Goal: Task Accomplishment & Management: Manage account settings

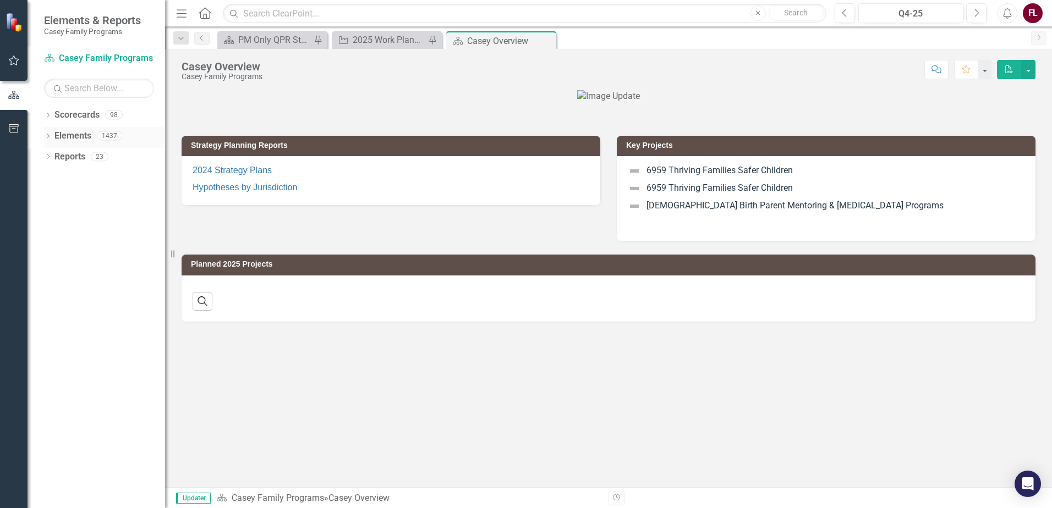
drag, startPoint x: 15, startPoint y: 98, endPoint x: 57, endPoint y: 140, distance: 59.1
click at [15, 97] on icon "button" at bounding box center [14, 95] width 12 height 10
click at [81, 156] on link "Reports" at bounding box center [69, 157] width 31 height 13
click at [65, 160] on link "Reports" at bounding box center [69, 157] width 31 height 13
click at [74, 59] on link "Scorecard [PERSON_NAME] Family Programs" at bounding box center [99, 58] width 110 height 13
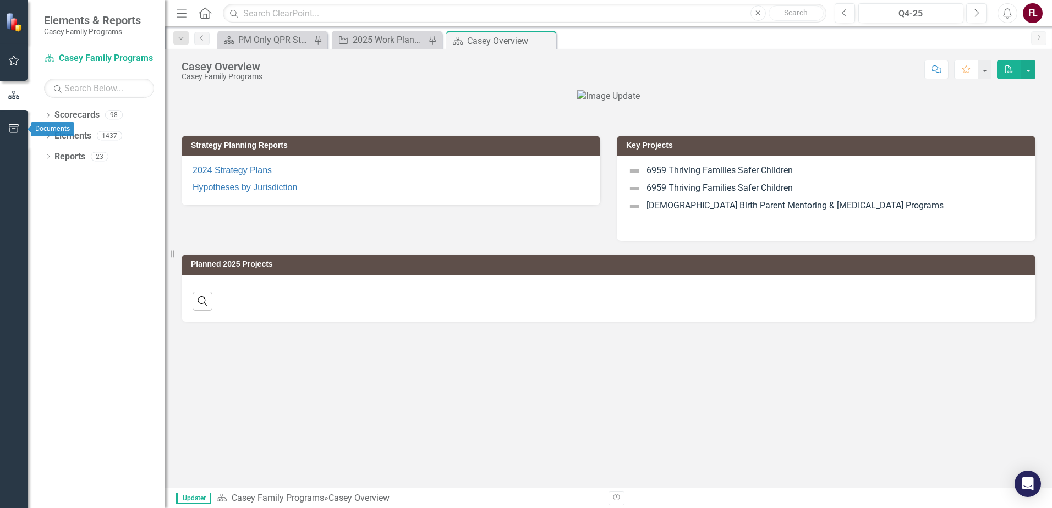
click at [14, 128] on icon "button" at bounding box center [14, 128] width 12 height 9
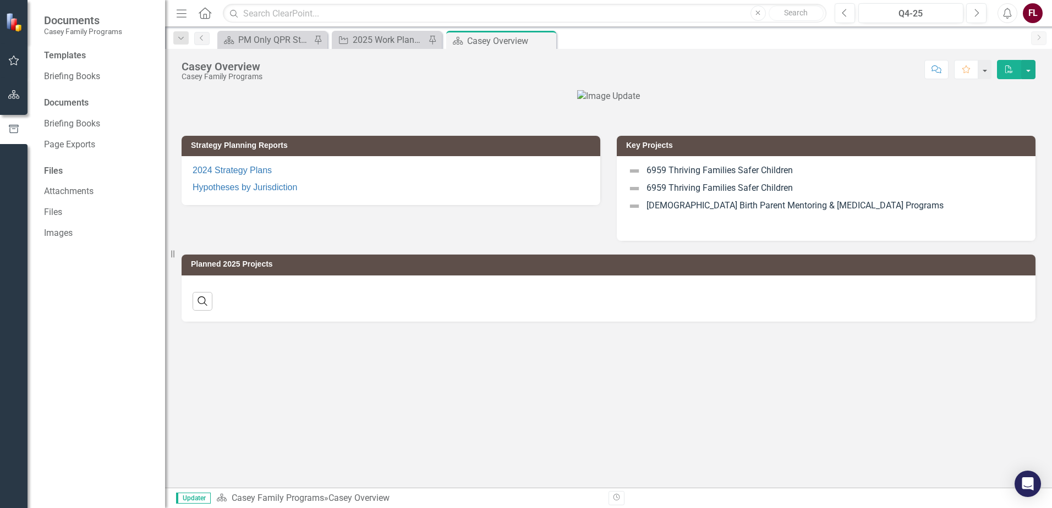
click at [64, 102] on div "Documents" at bounding box center [99, 103] width 110 height 13
click at [15, 92] on icon "button" at bounding box center [14, 94] width 12 height 9
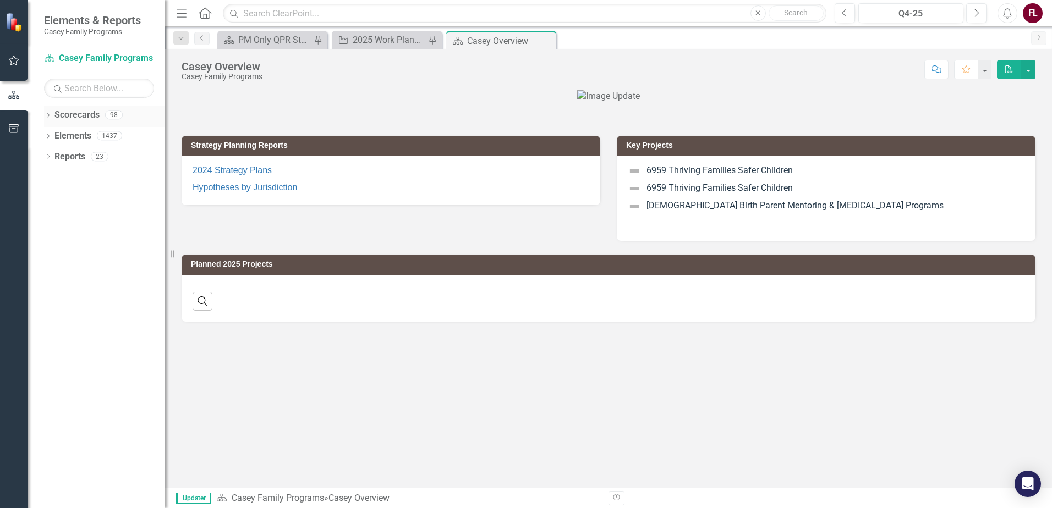
click at [74, 116] on link "Scorecards" at bounding box center [76, 115] width 45 height 13
click at [395, 39] on div "2025 Work Plan/QPR" at bounding box center [389, 40] width 73 height 14
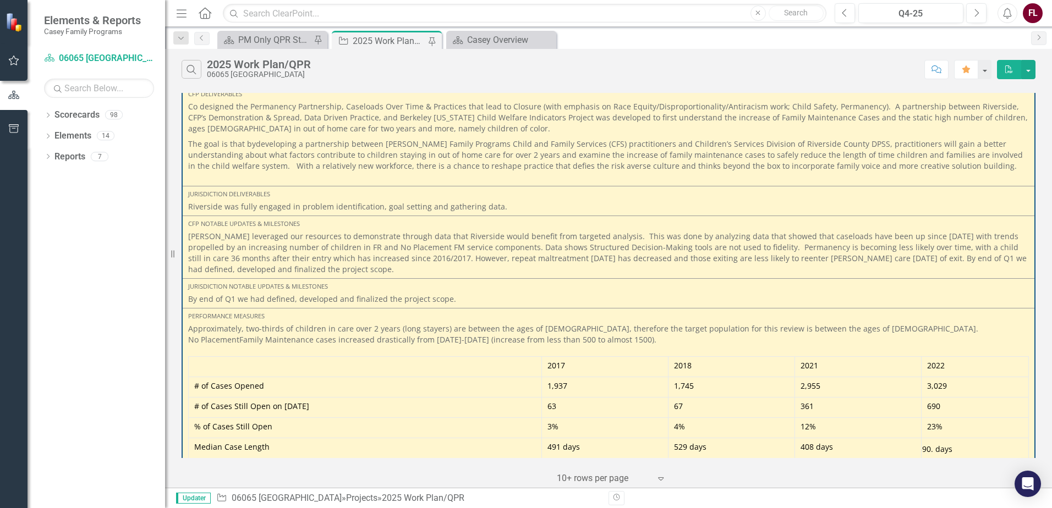
scroll to position [1477, 0]
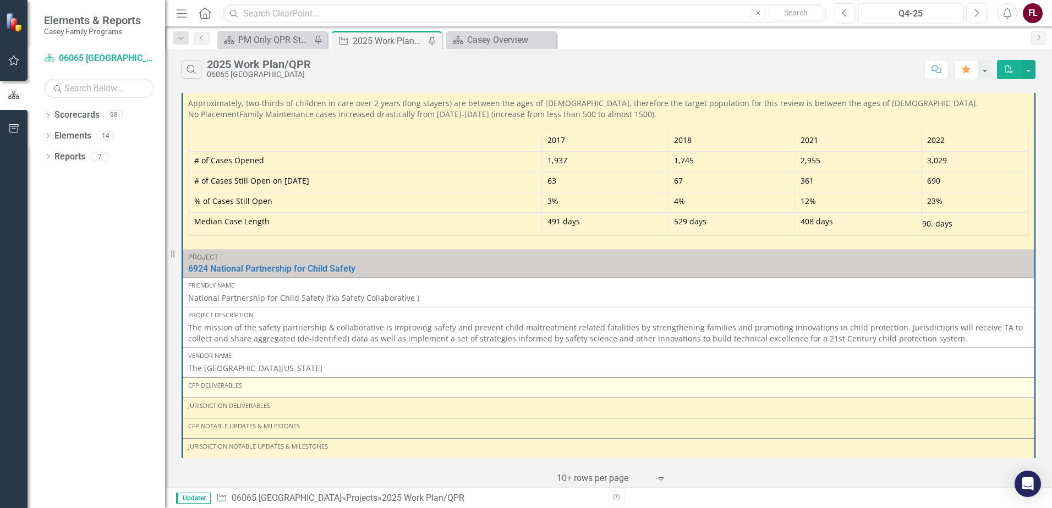
click at [307, 381] on div "CFP Deliverables" at bounding box center [608, 385] width 841 height 9
click at [214, 381] on div "CFP Deliverables" at bounding box center [608, 385] width 841 height 9
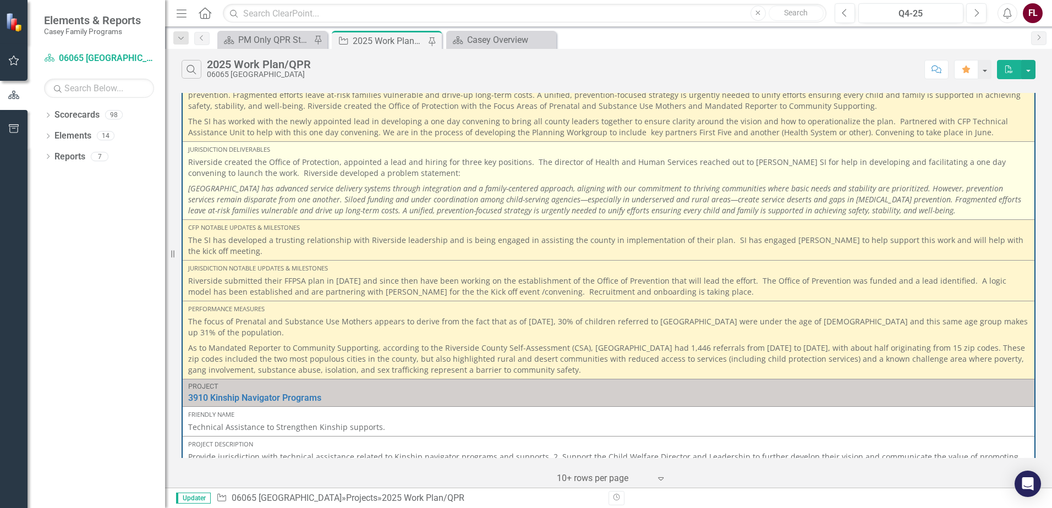
scroll to position [151, 0]
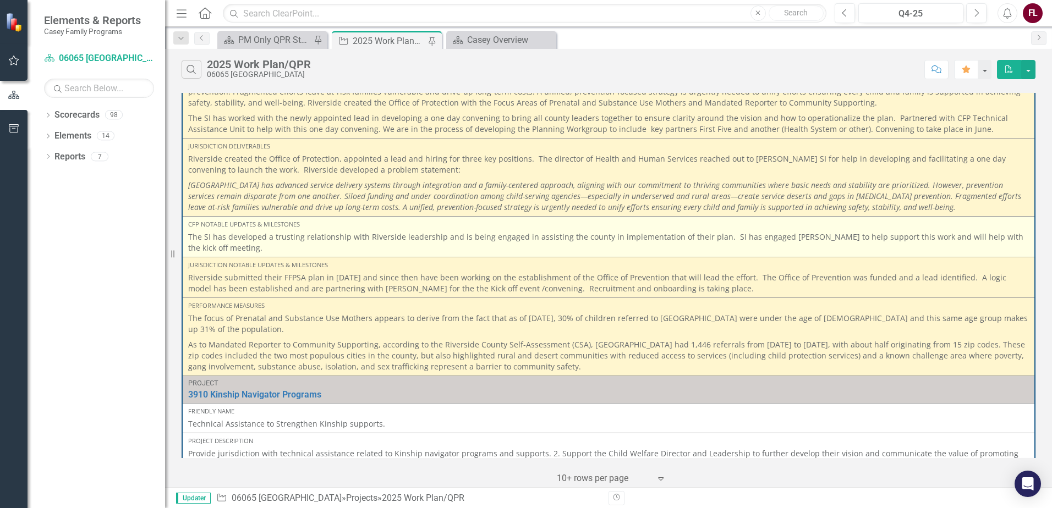
click at [310, 234] on p "The SI has developed a trusting relationship with Riverside leadership and is b…" at bounding box center [608, 243] width 841 height 22
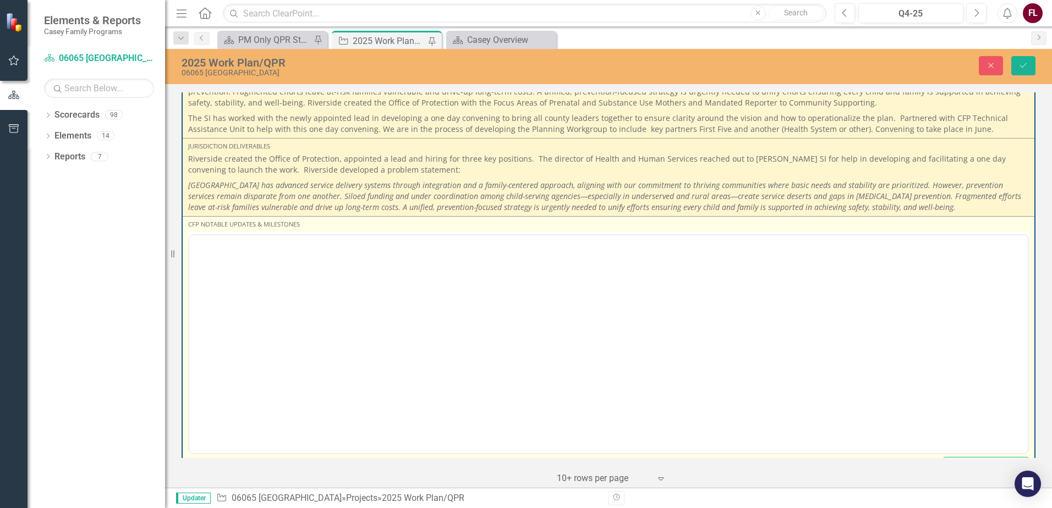
scroll to position [0, 0]
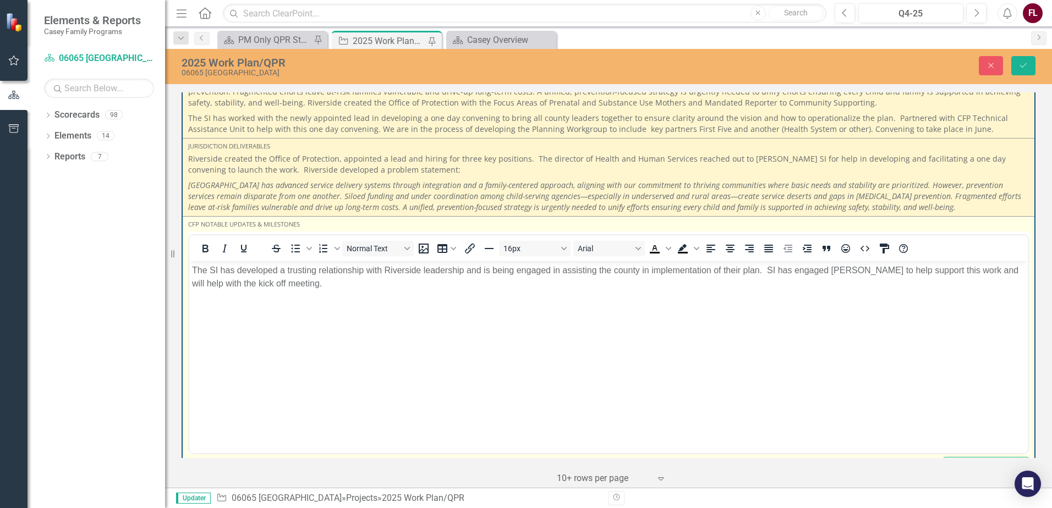
click at [217, 245] on button "Italic" at bounding box center [224, 248] width 19 height 15
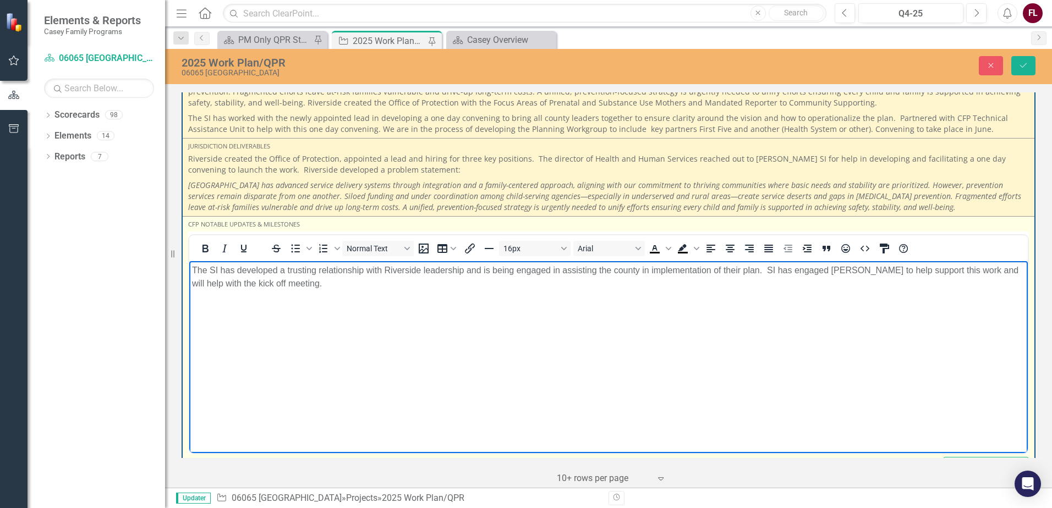
click at [279, 282] on p "The SI has developed a trusting relationship with Riverside leadership and is b…" at bounding box center [608, 277] width 833 height 26
click at [364, 302] on p "Q2-Q3 have been spent developing the" at bounding box center [608, 305] width 833 height 13
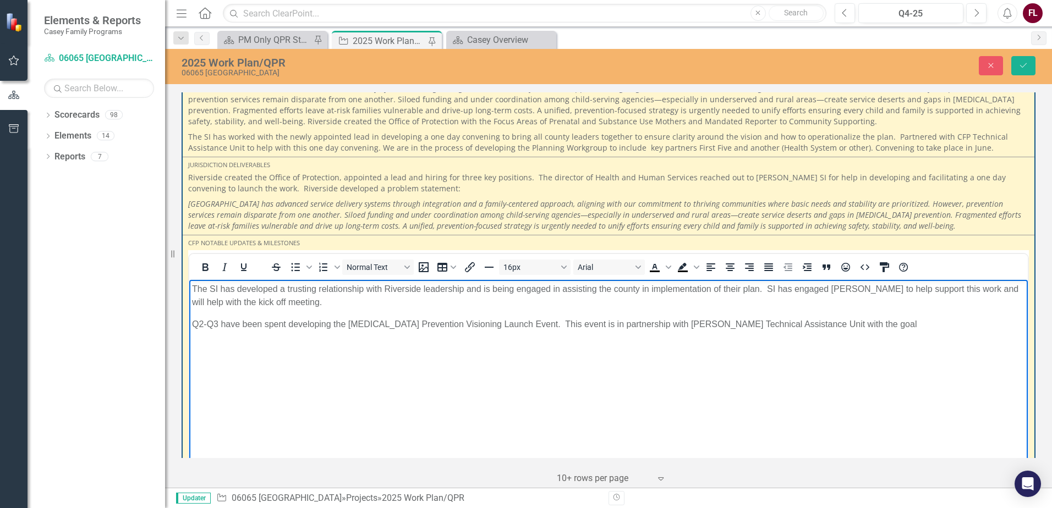
scroll to position [124, 0]
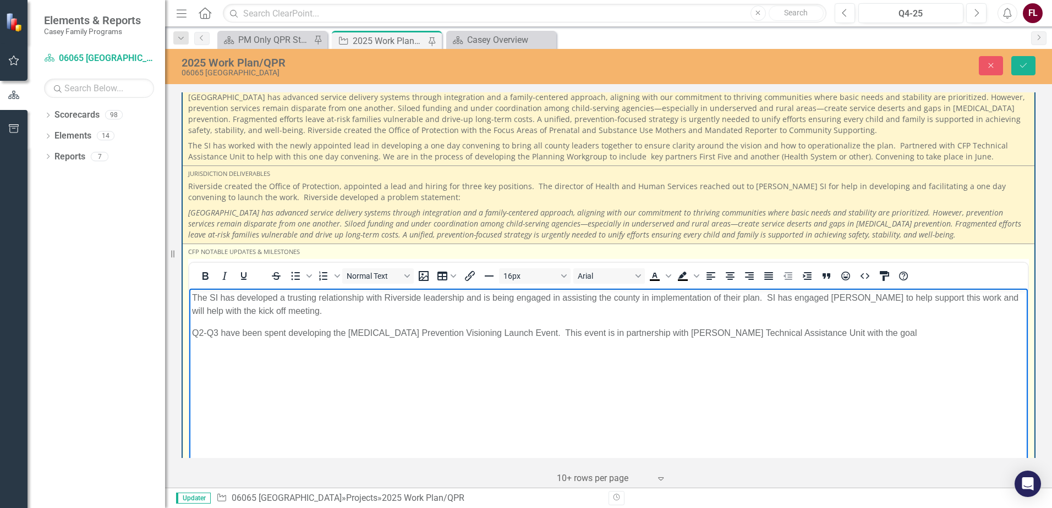
drag, startPoint x: 800, startPoint y: 335, endPoint x: 808, endPoint y: 365, distance: 31.2
click at [800, 335] on p "Q2-Q3 have been spent developing the [MEDICAL_DATA] Prevention Visioning Launch…" at bounding box center [608, 332] width 833 height 13
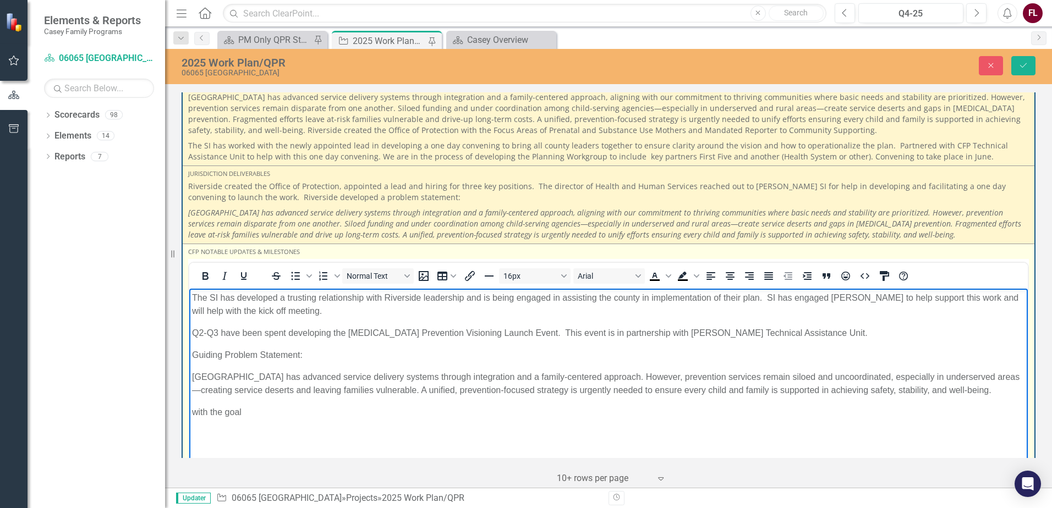
click at [832, 335] on p "Q2-Q3 have been spent developing the [MEDICAL_DATA] Prevention Visioning Launch…" at bounding box center [608, 332] width 833 height 13
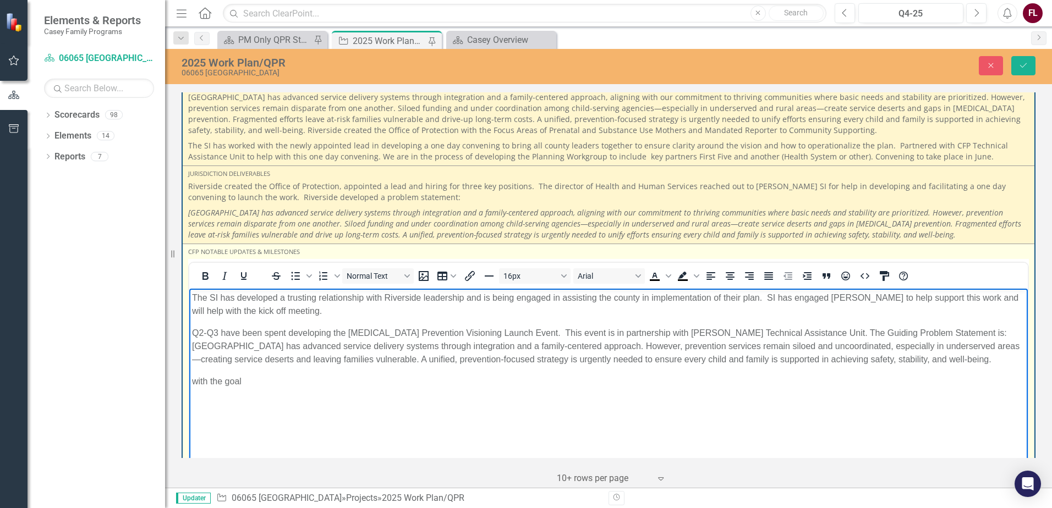
click at [263, 376] on p "with the goal" at bounding box center [608, 381] width 833 height 13
click at [948, 361] on p "Q2-Q3 have been spent developing the [MEDICAL_DATA] Prevention Visioning Launch…" at bounding box center [608, 346] width 833 height 40
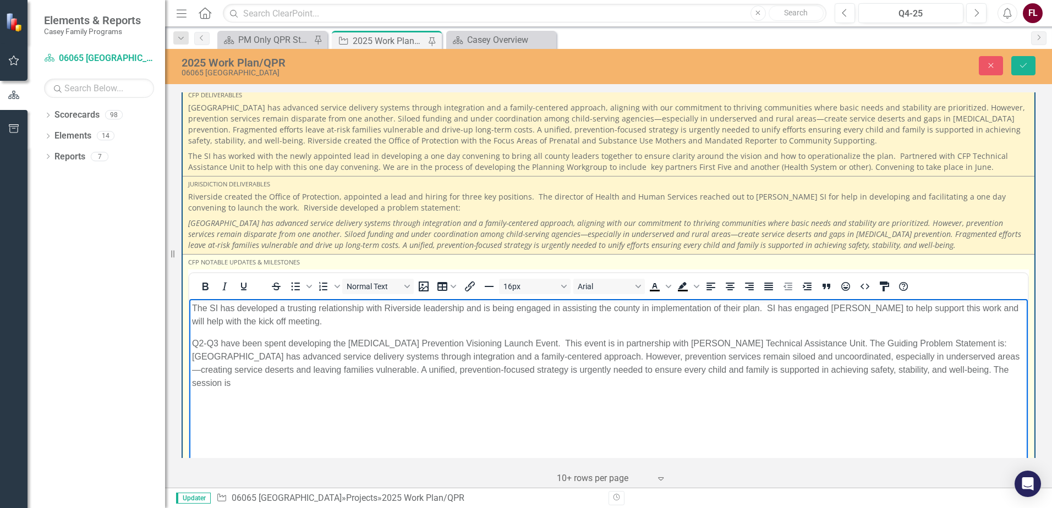
scroll to position [110, 0]
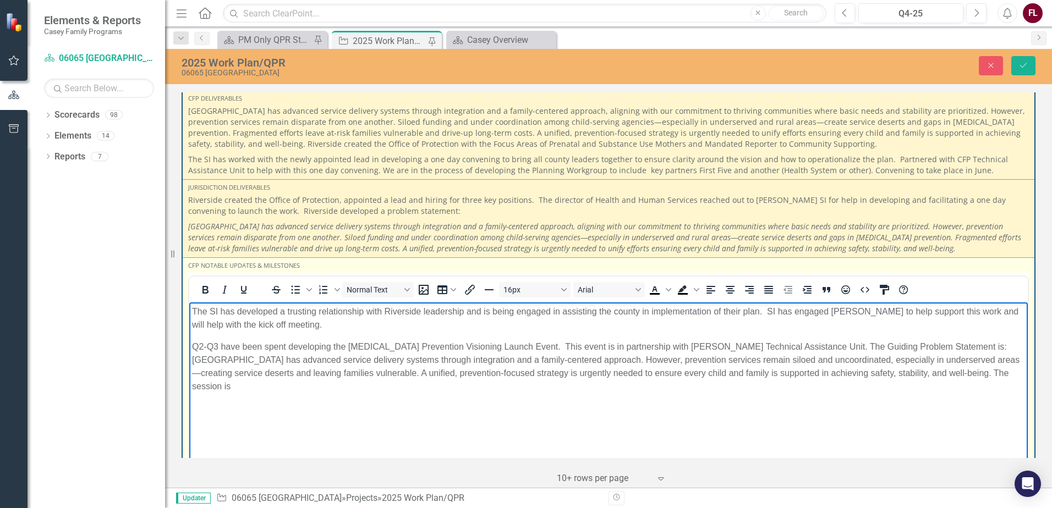
click at [985, 376] on p "Q2-Q3 have been spent developing the [MEDICAL_DATA] Prevention Visioning Launch…" at bounding box center [608, 366] width 833 height 53
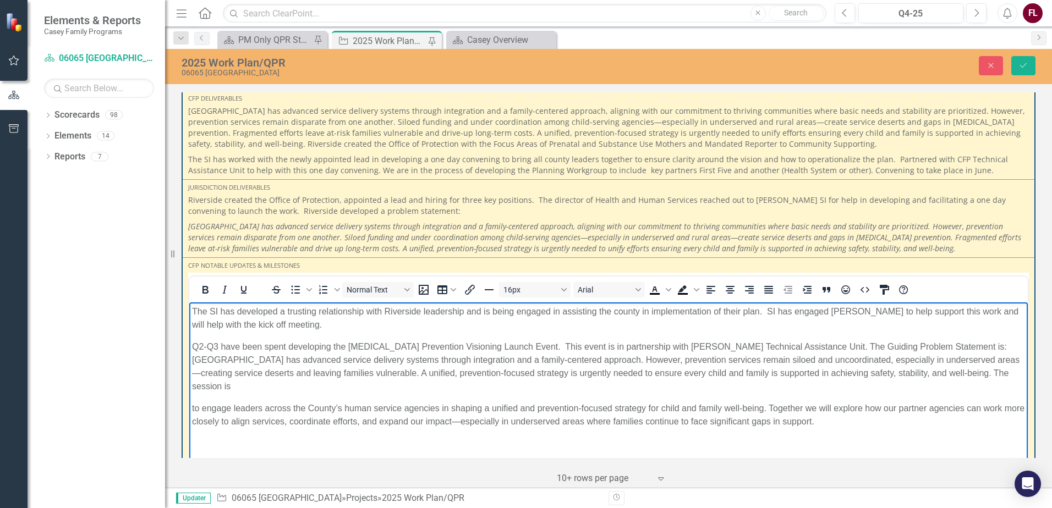
click at [204, 402] on p "to engage leaders across the County’s human service agencies in shaping a unifi…" at bounding box center [608, 415] width 833 height 26
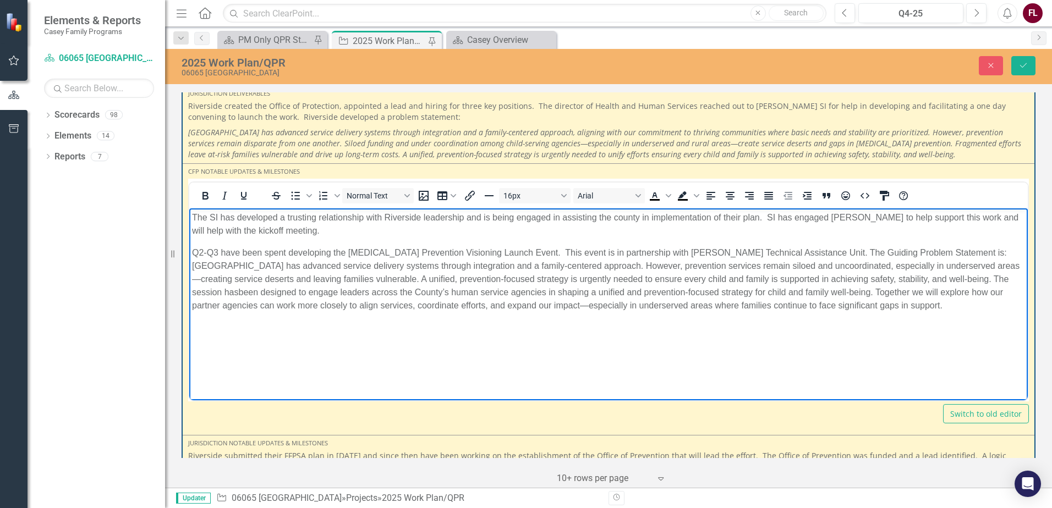
scroll to position [206, 0]
click at [848, 289] on p "Q2-Q3 have been spent developing the [MEDICAL_DATA] Prevention Visioning Launch…" at bounding box center [608, 277] width 833 height 66
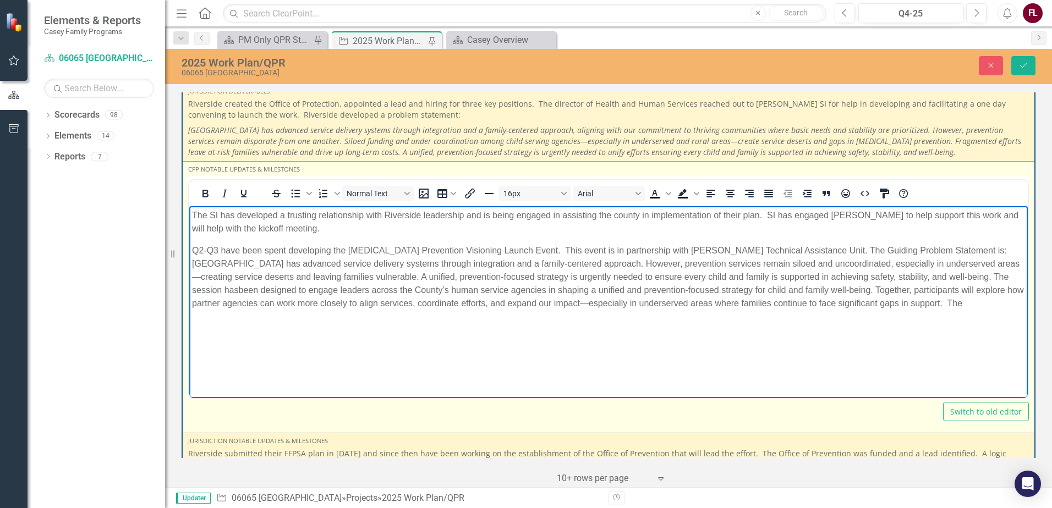
click at [937, 302] on p "Q2-Q3 have been spent developing the [MEDICAL_DATA] Prevention Visioning Launch…" at bounding box center [608, 277] width 833 height 66
click at [416, 314] on p "Q2-Q3 have been spent developing the [MEDICAL_DATA] Prevention Visioning Launch…" at bounding box center [608, 283] width 833 height 79
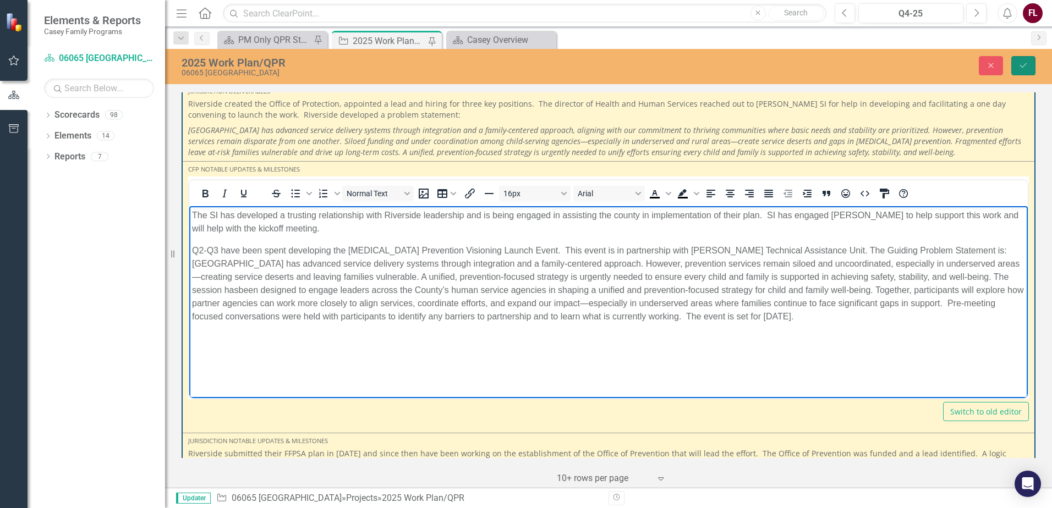
click at [1019, 58] on button "Save" at bounding box center [1023, 65] width 24 height 19
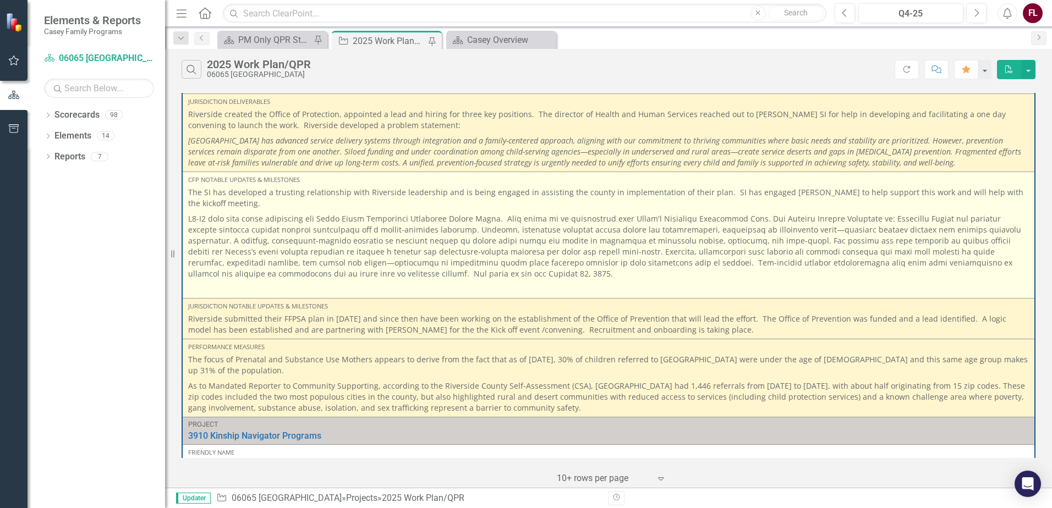
scroll to position [220, 0]
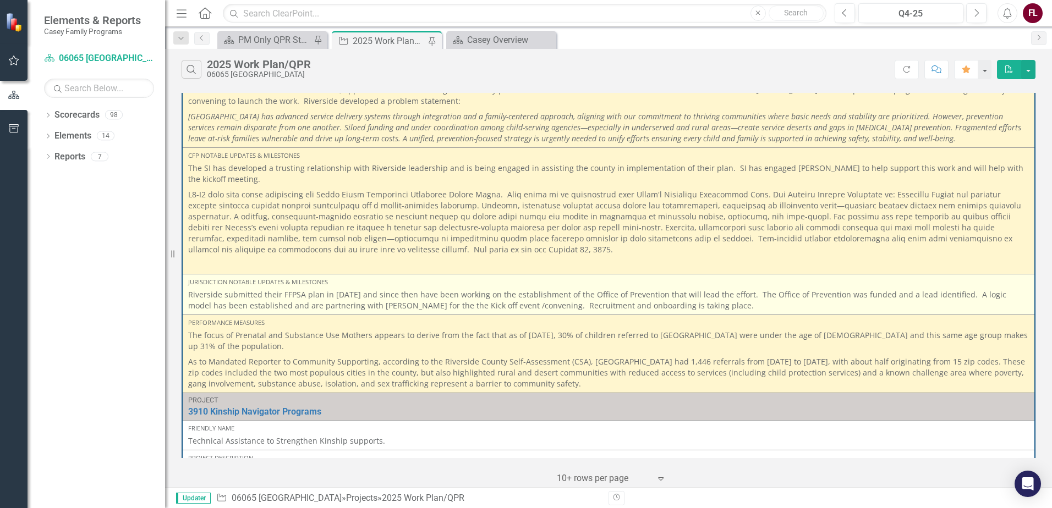
click at [369, 290] on p "Riverside submitted their FFPSA plan in [DATE] and since then have been working…" at bounding box center [608, 300] width 841 height 22
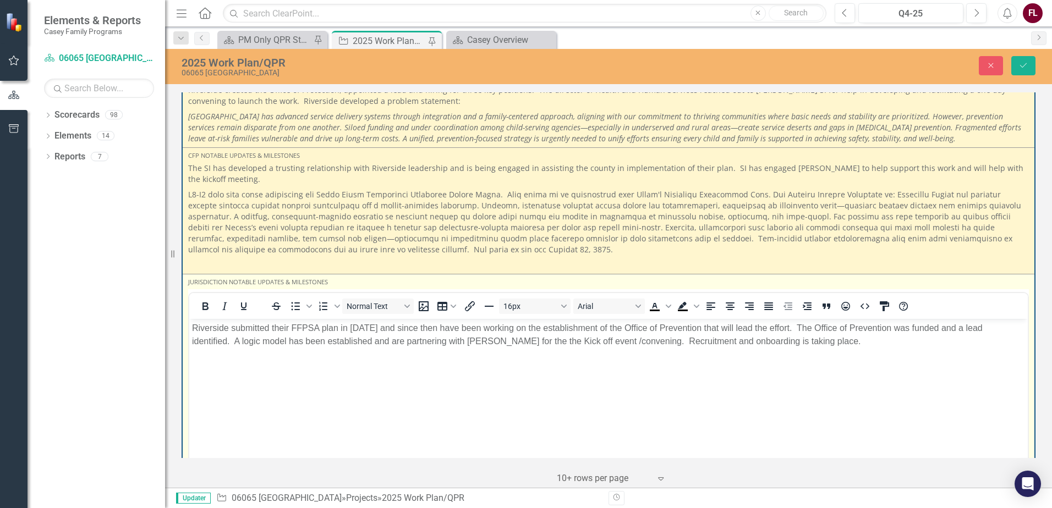
scroll to position [0, 0]
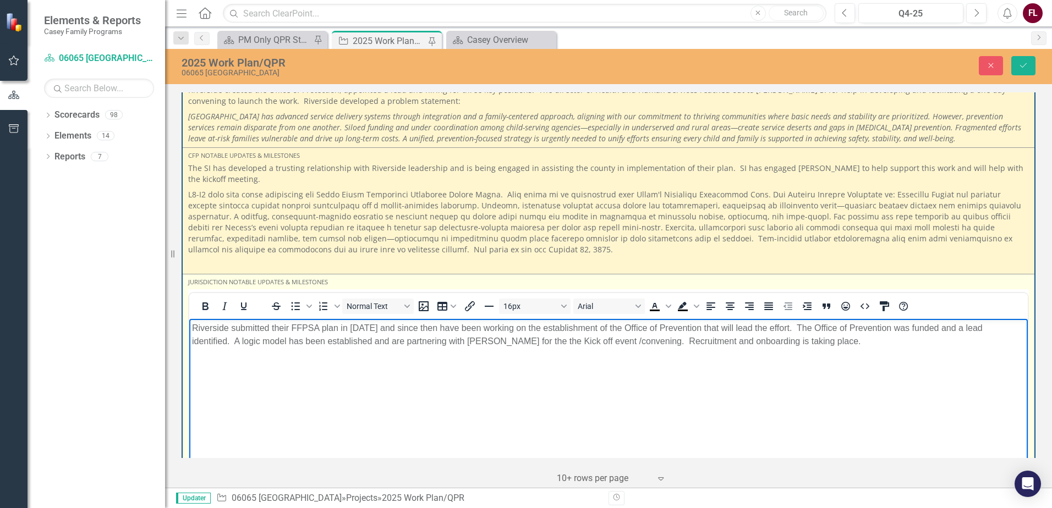
click at [825, 343] on p "Riverside submitted their FFPSA plan in [DATE] and since then have been working…" at bounding box center [608, 334] width 833 height 26
click at [542, 365] on p "Thus far five of nine pre-event focus conversations have been held, with rich d…" at bounding box center [608, 363] width 833 height 13
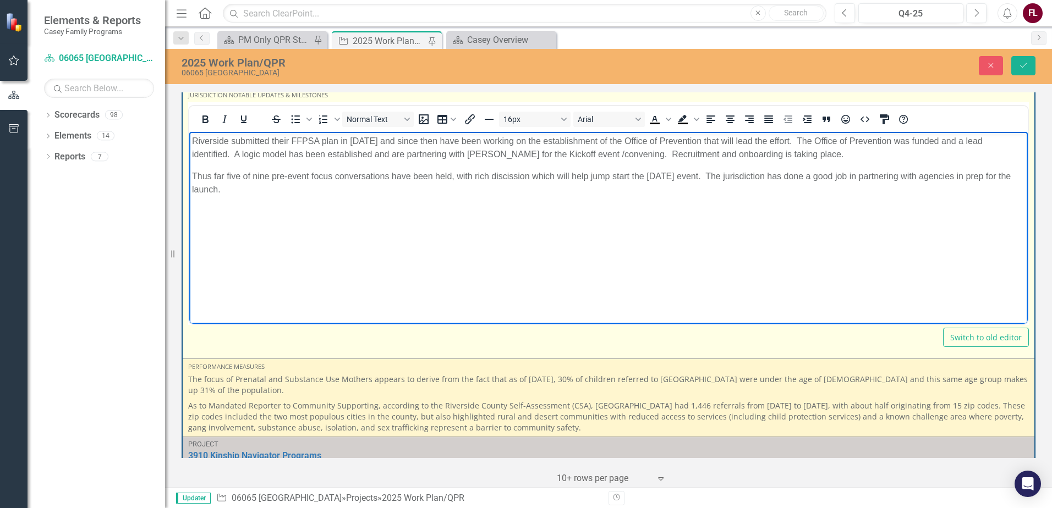
scroll to position [468, 0]
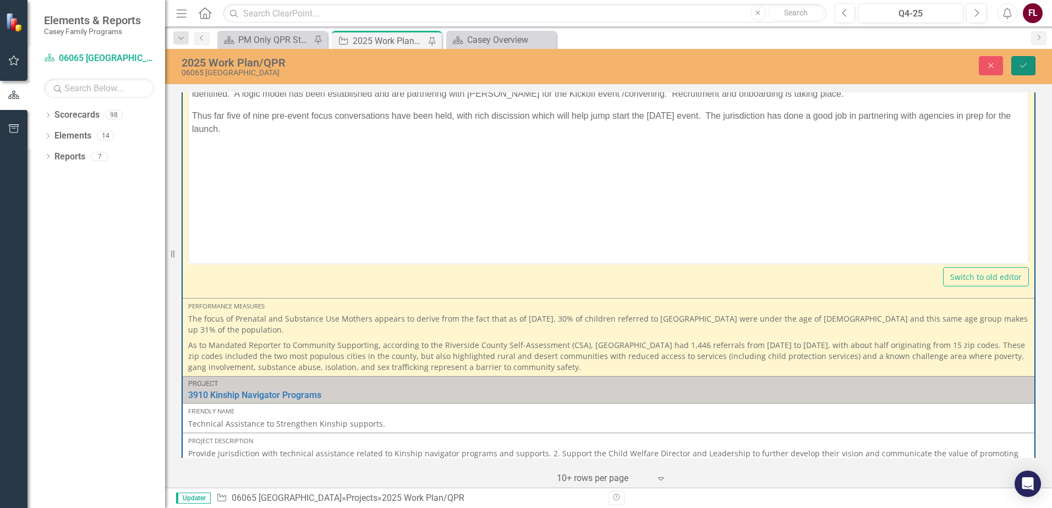
click at [1023, 63] on icon "Save" at bounding box center [1023, 66] width 10 height 8
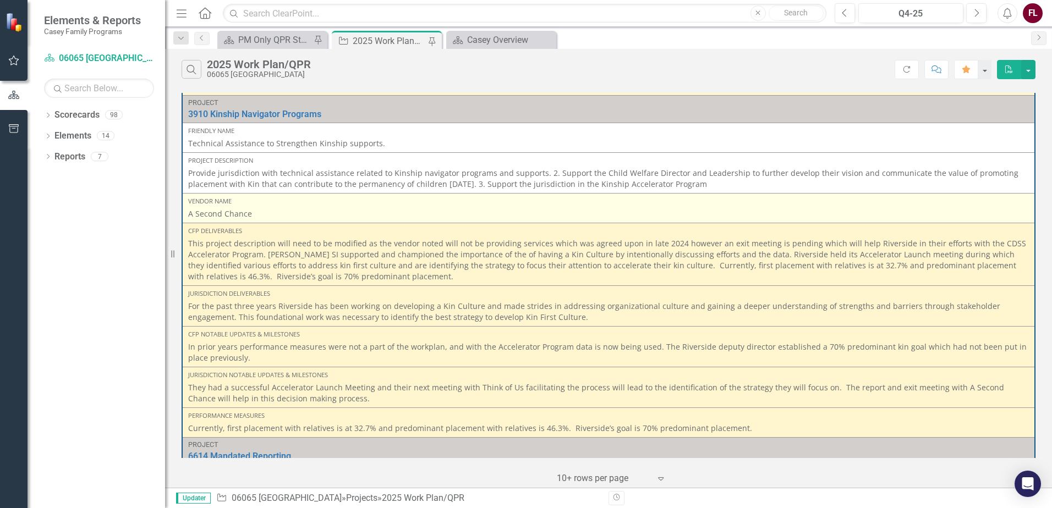
scroll to position [578, 0]
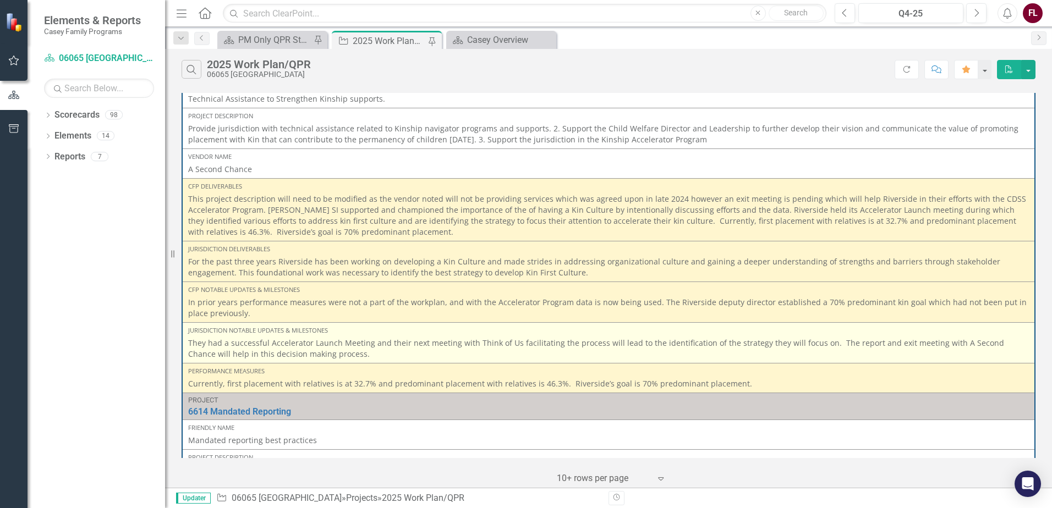
click at [339, 338] on td "Jurisdiction Notable Updates & Milestones They had a successful Accelerator Lau…" at bounding box center [608, 342] width 853 height 41
click at [327, 338] on p "They had a successful Accelerator Launch Meeting and their next meeting with Th…" at bounding box center [608, 349] width 841 height 22
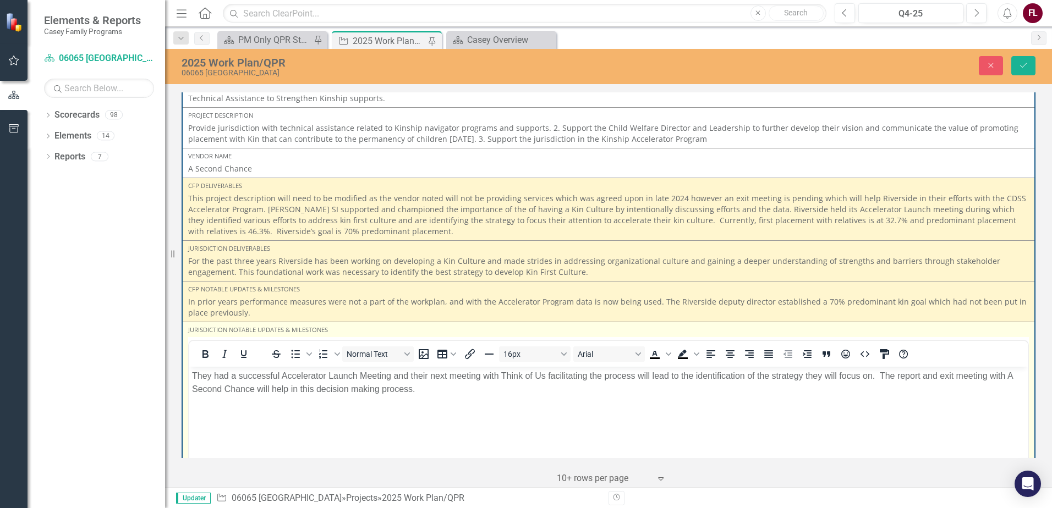
scroll to position [0, 0]
drag, startPoint x: 516, startPoint y: 692, endPoint x: 436, endPoint y: 388, distance: 314.7
click at [436, 388] on p "They had a successful Accelerator Launch Meeting and their next meeting with Th…" at bounding box center [608, 383] width 833 height 26
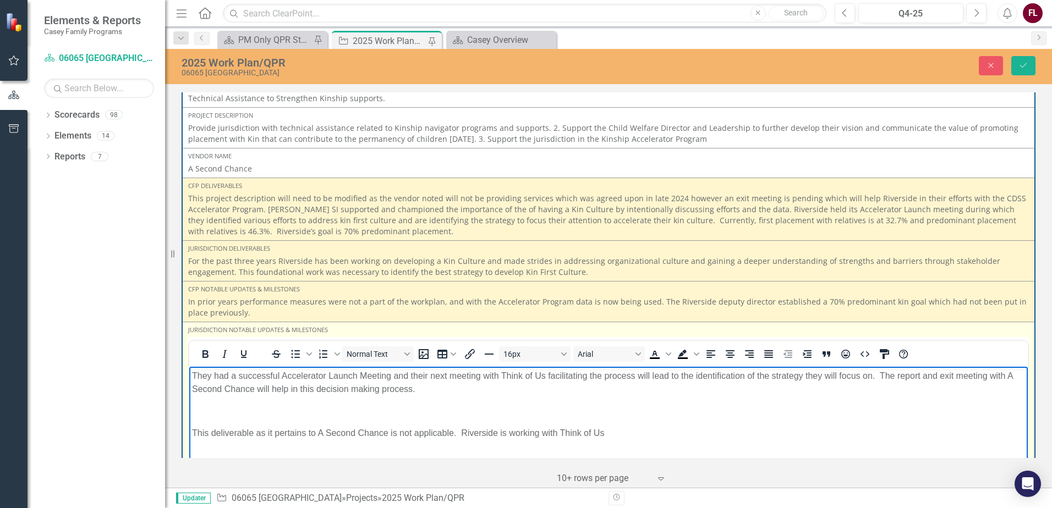
click at [625, 432] on p "This deliverable as it pertains to A Second Chance is not applicable. Riverside…" at bounding box center [608, 433] width 833 height 13
click at [909, 434] on p "This deliverable as it pertains to A Second Chance is not applicable. Riverside…" at bounding box center [608, 433] width 833 height 13
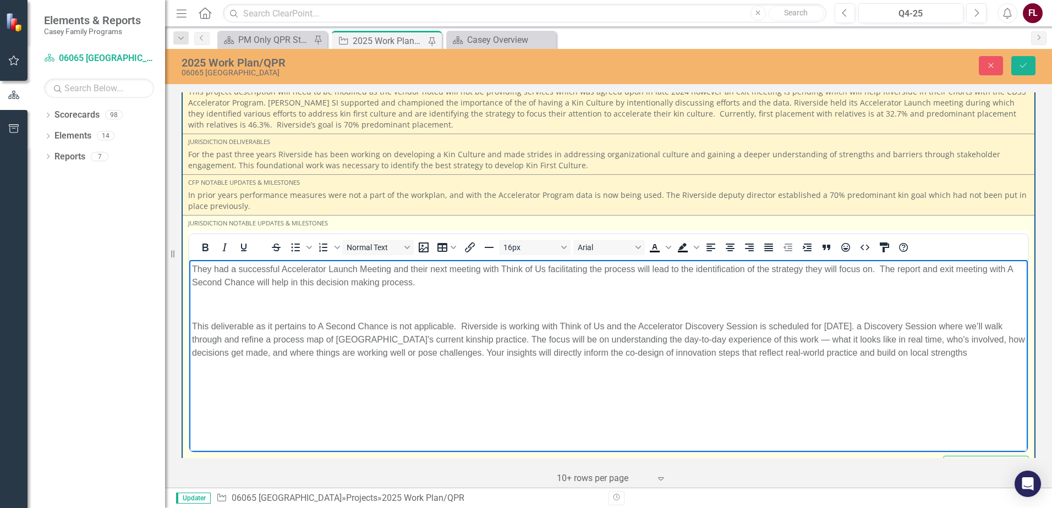
scroll to position [715, 0]
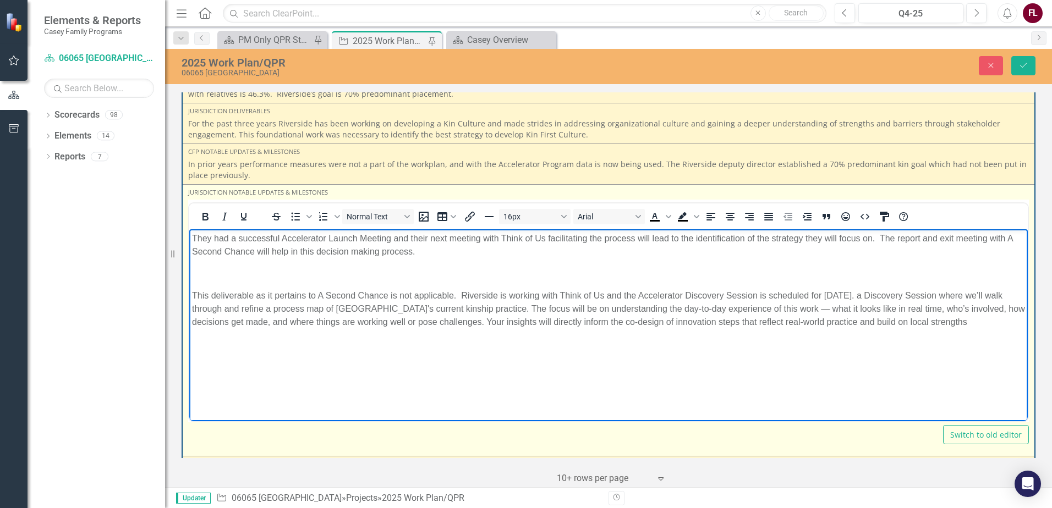
click at [878, 295] on p "This deliverable as it pertains to A Second Chance is not applicable. Riverside…" at bounding box center [608, 309] width 833 height 40
click at [512, 357] on body "They had a successful Accelerator Launch Meeting and their next meeting with Th…" at bounding box center [608, 311] width 838 height 165
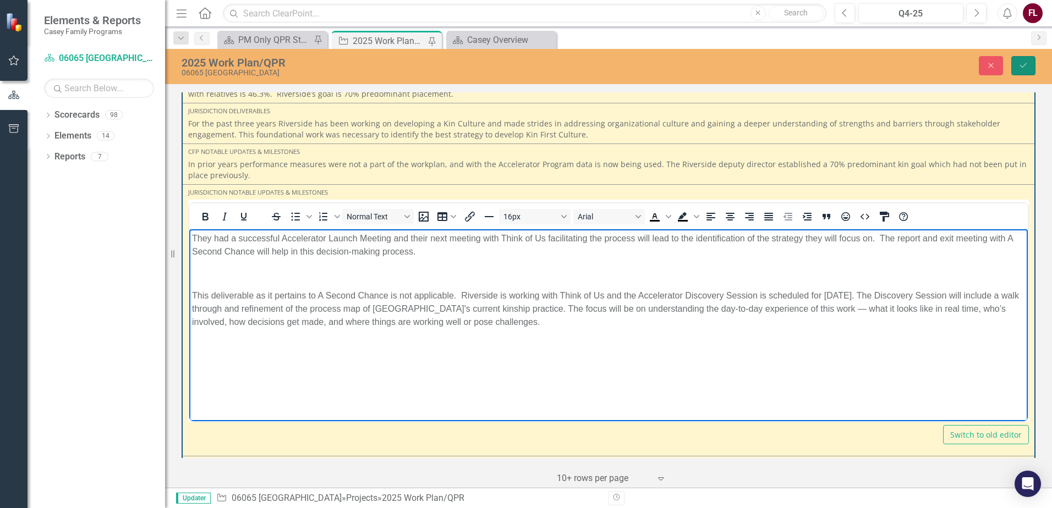
click at [1029, 67] on button "Save" at bounding box center [1023, 65] width 24 height 19
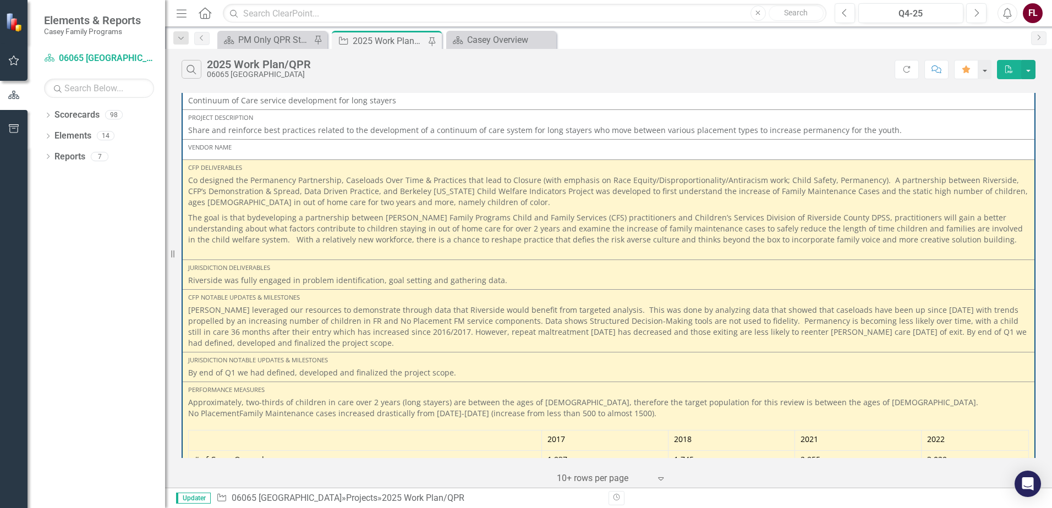
scroll to position [1362, 0]
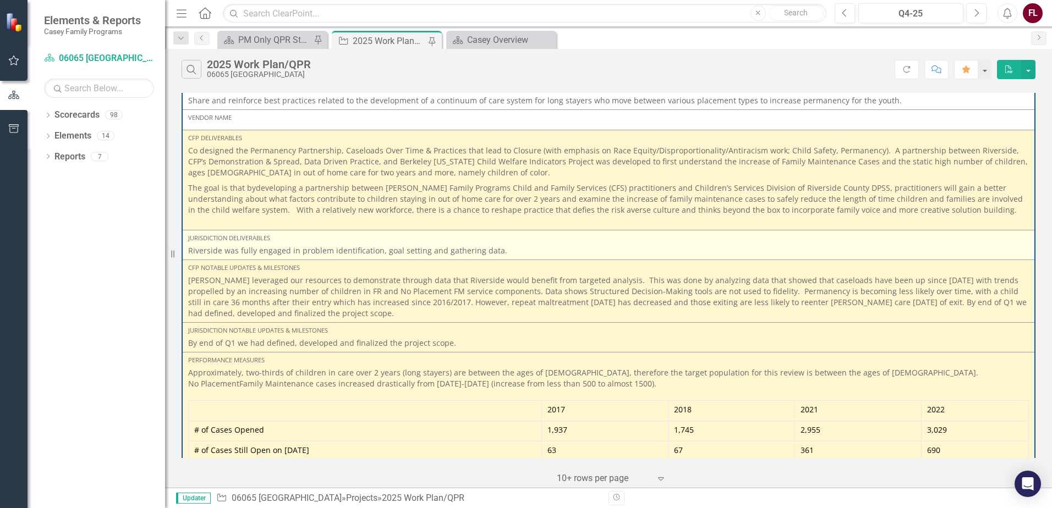
click at [415, 245] on p "Riverside was fully engaged in problem identification, goal setting and gatheri…" at bounding box center [608, 250] width 841 height 11
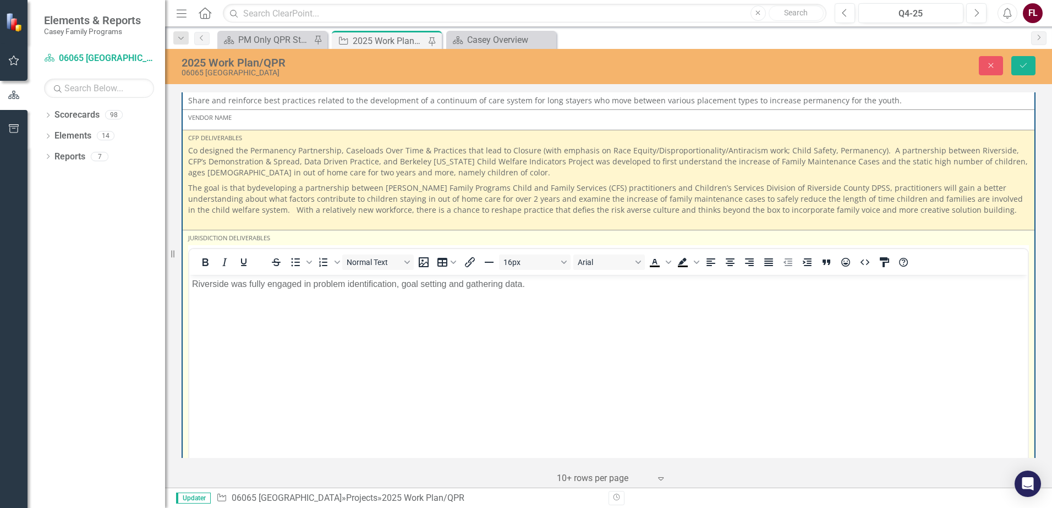
scroll to position [0, 0]
drag, startPoint x: 604, startPoint y: 499, endPoint x: 545, endPoint y: 284, distance: 222.5
click at [545, 284] on p "Riverside was fully engaged in problem identification, goal setting and gatheri…" at bounding box center [608, 283] width 833 height 13
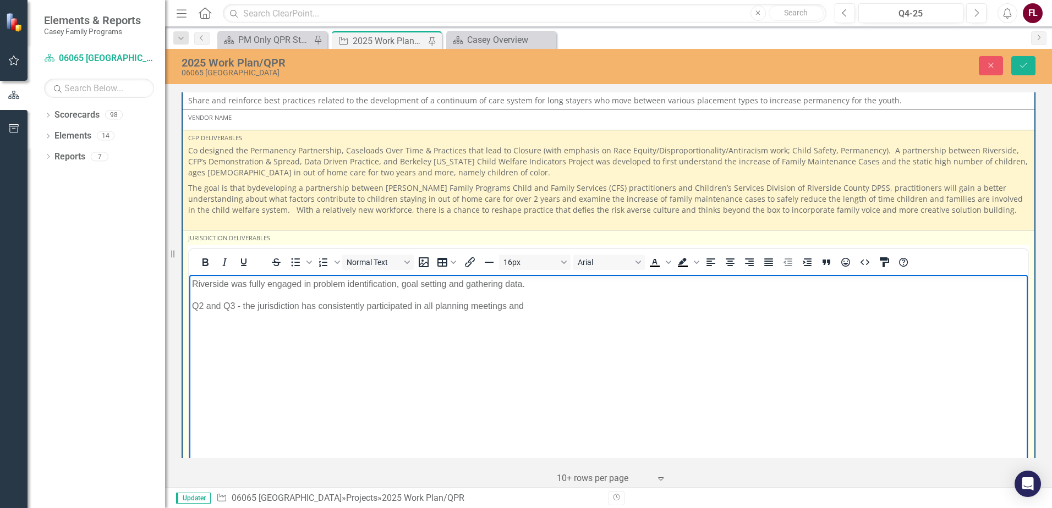
click at [394, 349] on body "Riverside was fully engaged in problem identification, goal setting and gatheri…" at bounding box center [608, 357] width 838 height 165
click at [531, 308] on p "Q2 and Q3 - the jurisdiction has consistently participated in all planning meet…" at bounding box center [608, 305] width 833 height 13
click at [722, 342] on body "Riverside was fully engaged in problem identification, goal setting and gatheri…" at bounding box center [608, 357] width 838 height 165
click at [815, 303] on p "Q2 and Q3 - the jurisdiction has consistently participated in all planning meet…" at bounding box center [608, 305] width 833 height 13
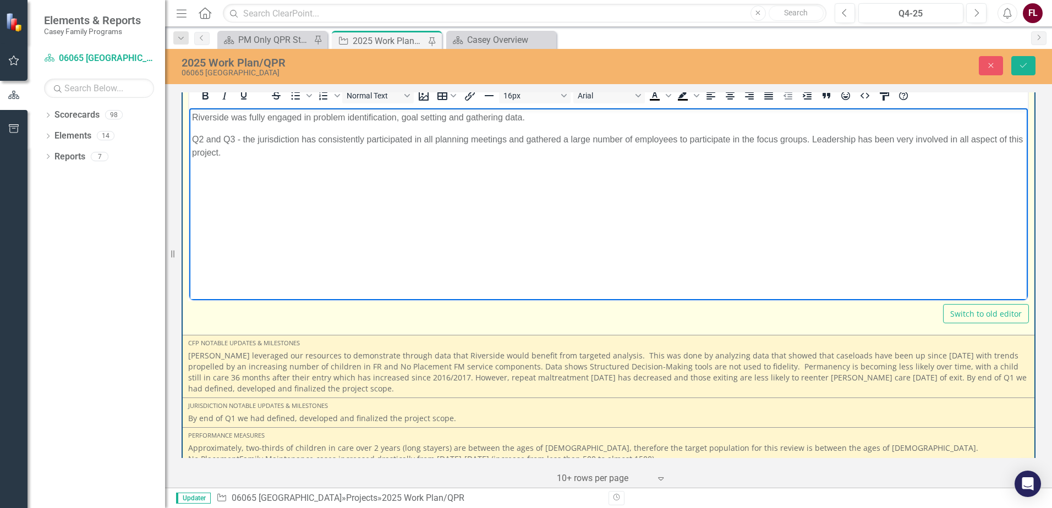
scroll to position [1568, 0]
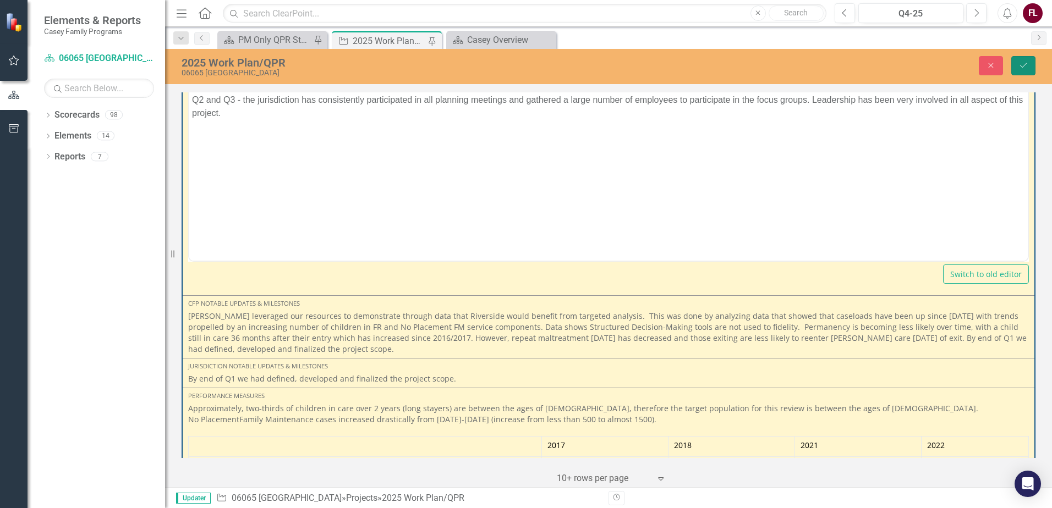
click at [1021, 69] on icon "Save" at bounding box center [1023, 66] width 10 height 8
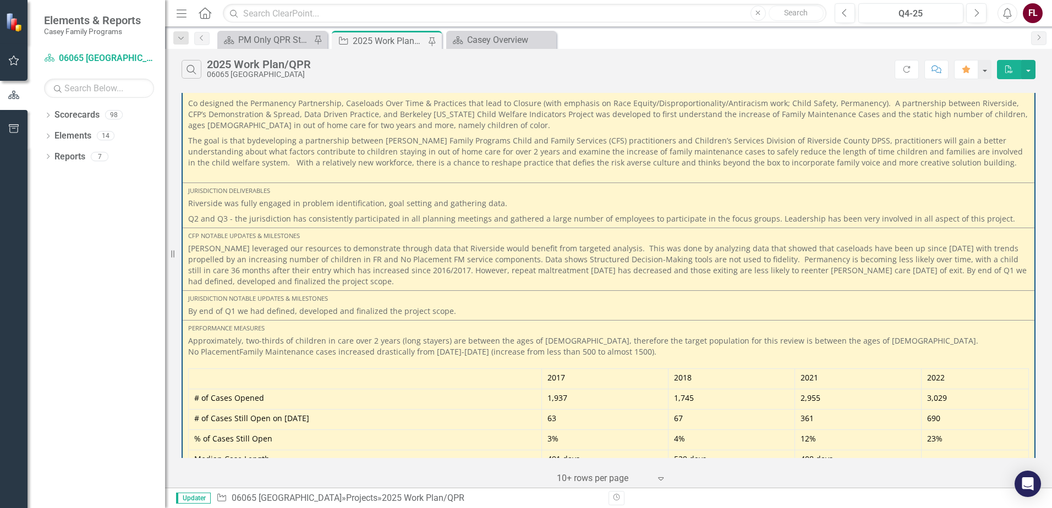
scroll to position [1417, 0]
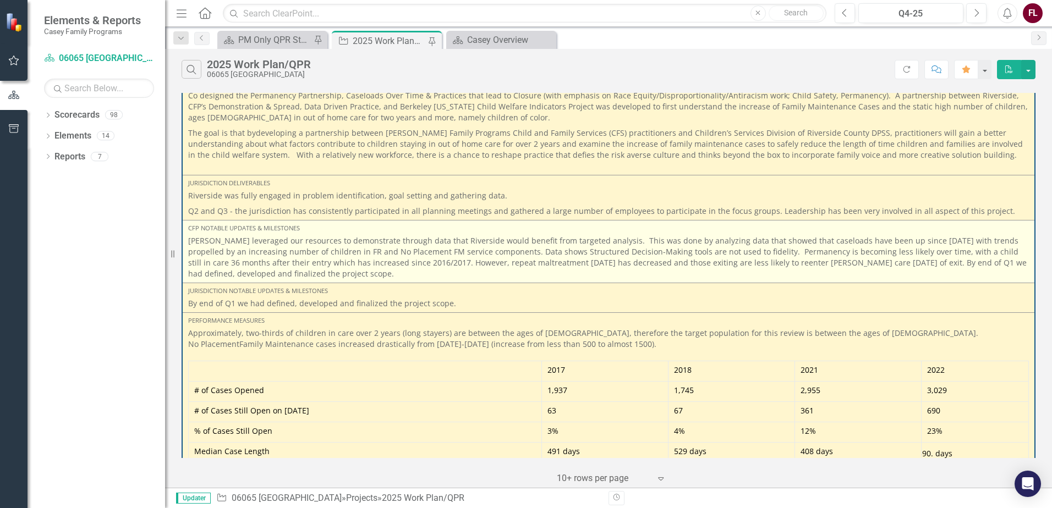
click at [369, 235] on p "[PERSON_NAME] leveraged our resources to demonstrate through data that Riversid…" at bounding box center [608, 257] width 841 height 44
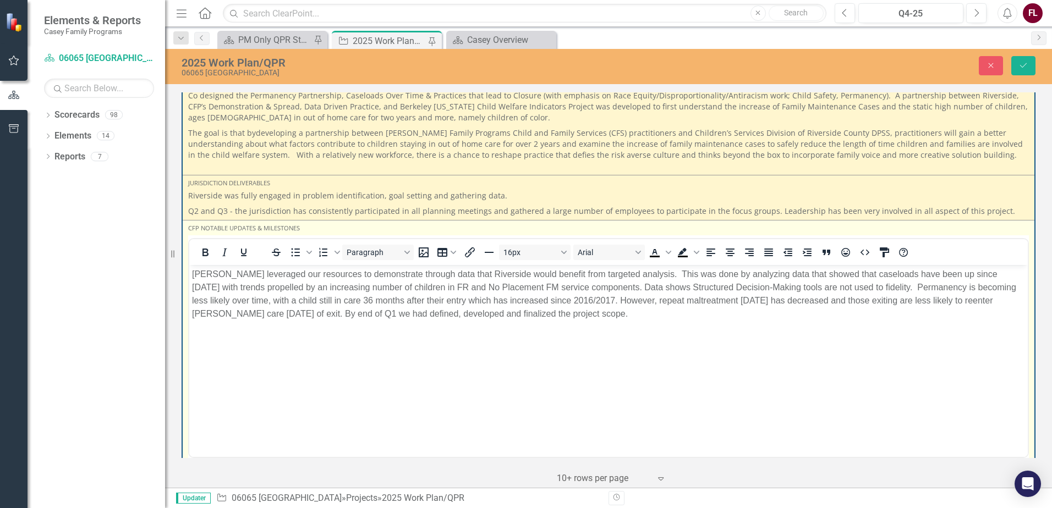
scroll to position [0, 0]
drag, startPoint x: 558, startPoint y: 496, endPoint x: 319, endPoint y: 333, distance: 289.2
click at [319, 333] on body "[PERSON_NAME] leveraged our resources to demonstrate through data that Riversid…" at bounding box center [608, 347] width 838 height 165
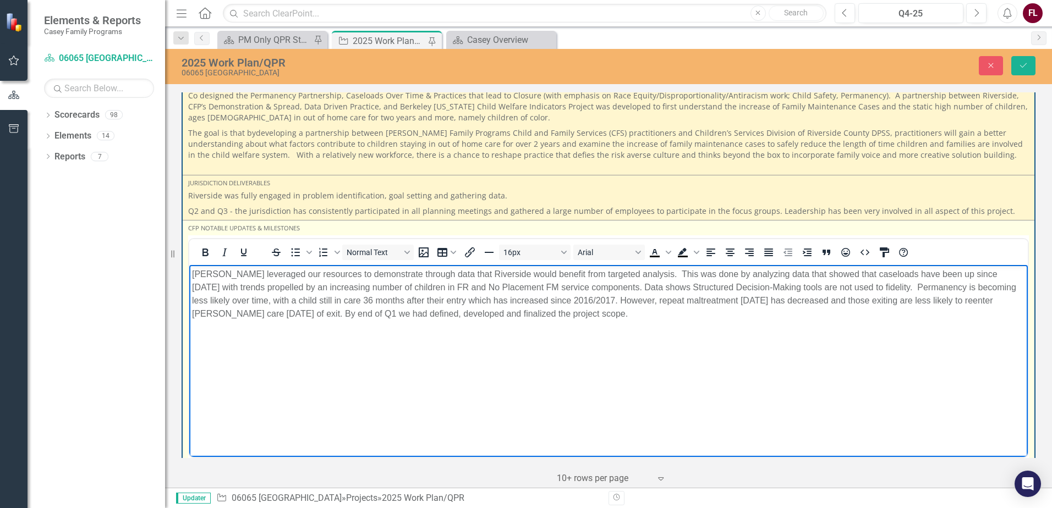
click at [610, 316] on p "[PERSON_NAME] leveraged our resources to demonstrate through data that Riversid…" at bounding box center [608, 293] width 833 height 53
click at [322, 368] on body "[PERSON_NAME] leveraged our resources to demonstrate through data that Riversid…" at bounding box center [608, 347] width 838 height 165
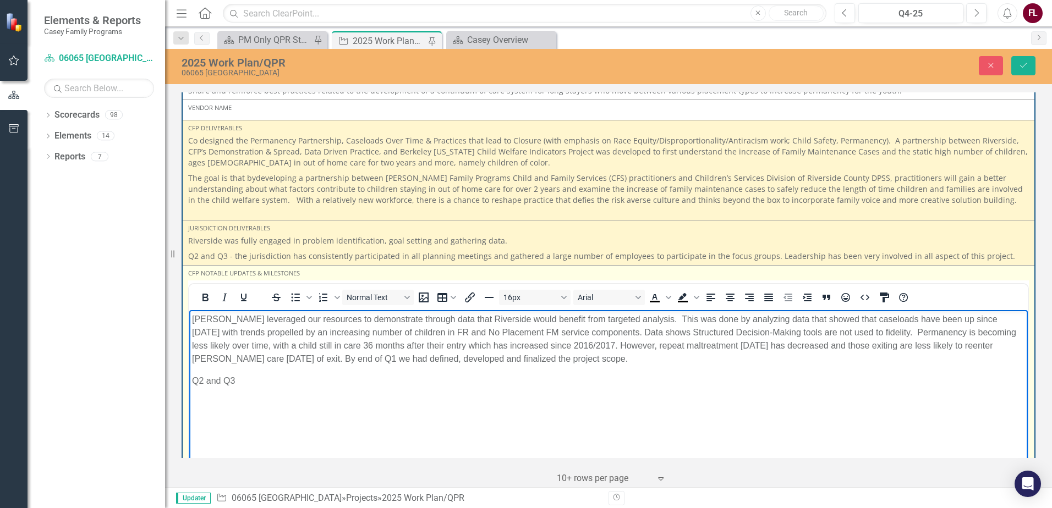
scroll to position [1375, 0]
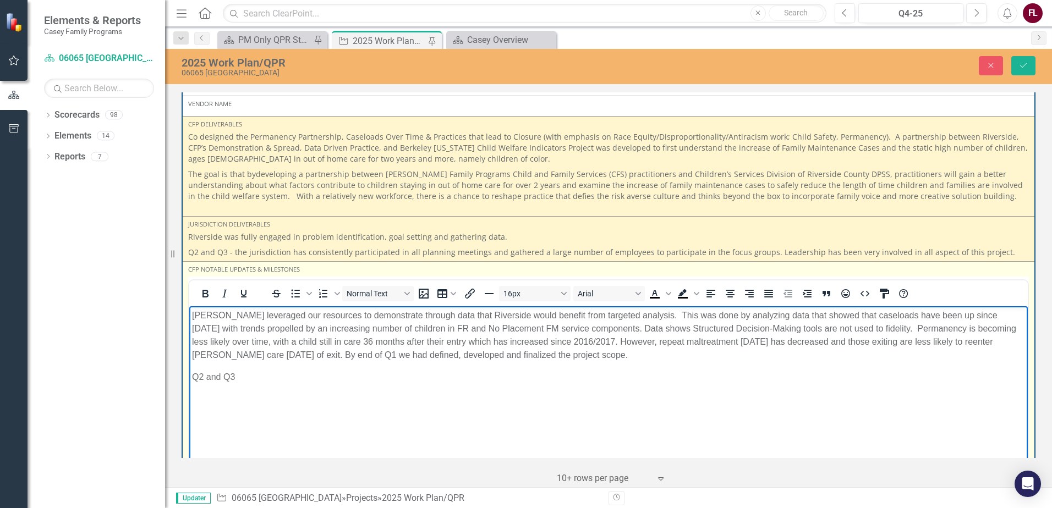
click at [256, 372] on p "Q2 and Q3" at bounding box center [608, 376] width 833 height 13
click at [338, 376] on p "Q2 and Q3 - Focus Groups were" at bounding box center [608, 376] width 833 height 13
click at [374, 383] on p "Q2 and Q3 - Focus Groups were held in" at bounding box center [608, 376] width 833 height 13
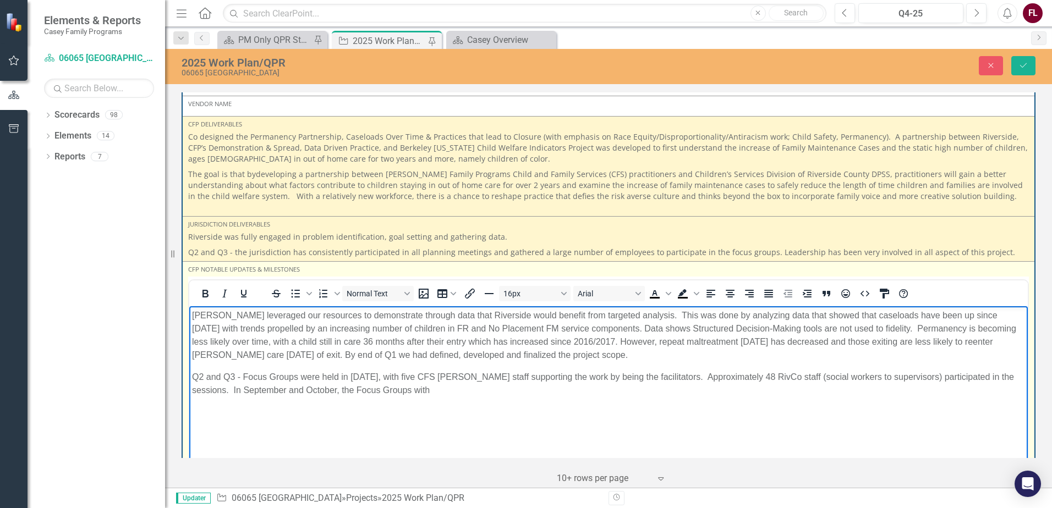
click at [228, 390] on p "Q2 and Q3 - Focus Groups were held in [DATE], with five CFS [PERSON_NAME] staff…" at bounding box center [608, 383] width 833 height 26
click at [681, 450] on body "[PERSON_NAME] leveraged our resources to demonstrate through data that Riversid…" at bounding box center [608, 388] width 838 height 165
click at [561, 430] on body "[PERSON_NAME] leveraged our resources to demonstrate through data that Riversid…" at bounding box center [608, 388] width 838 height 165
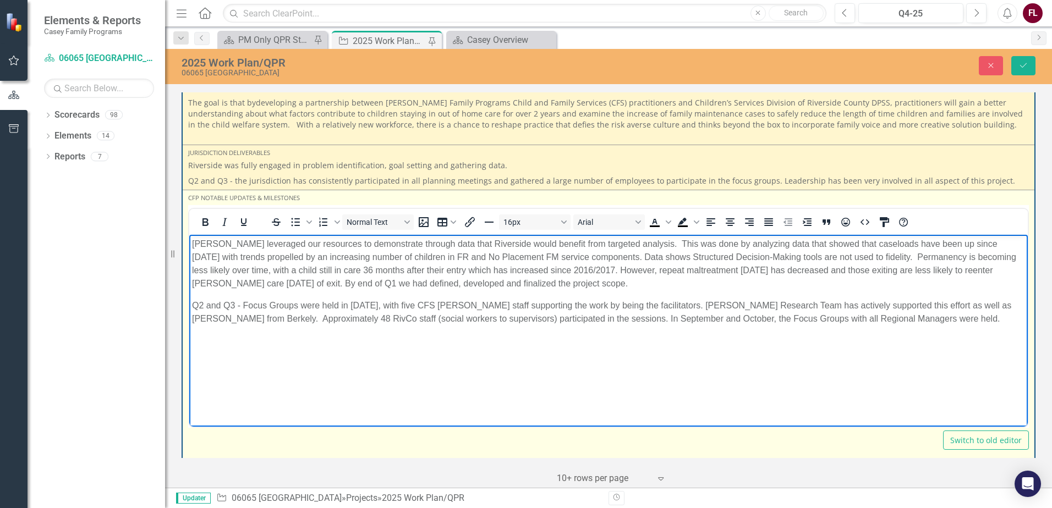
scroll to position [1485, 0]
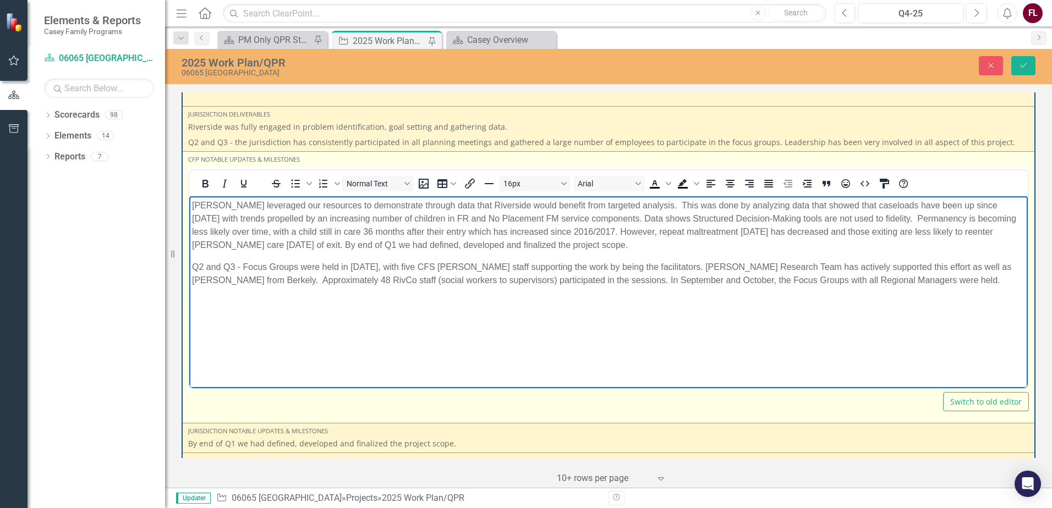
click at [931, 277] on p "Q2 and Q3 - Focus Groups were held in [DATE], with five CFS [PERSON_NAME] staff…" at bounding box center [608, 273] width 833 height 26
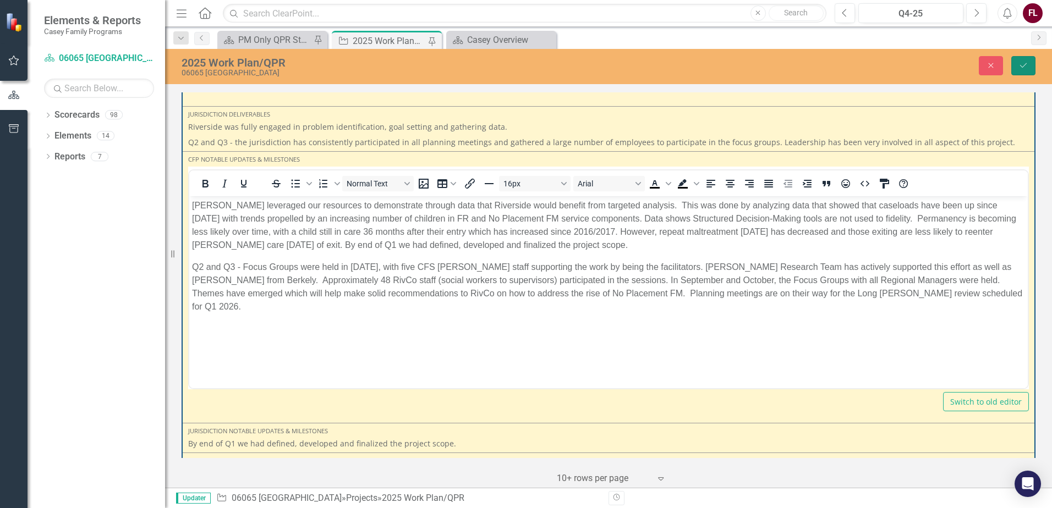
click at [1019, 63] on icon "Save" at bounding box center [1023, 66] width 10 height 8
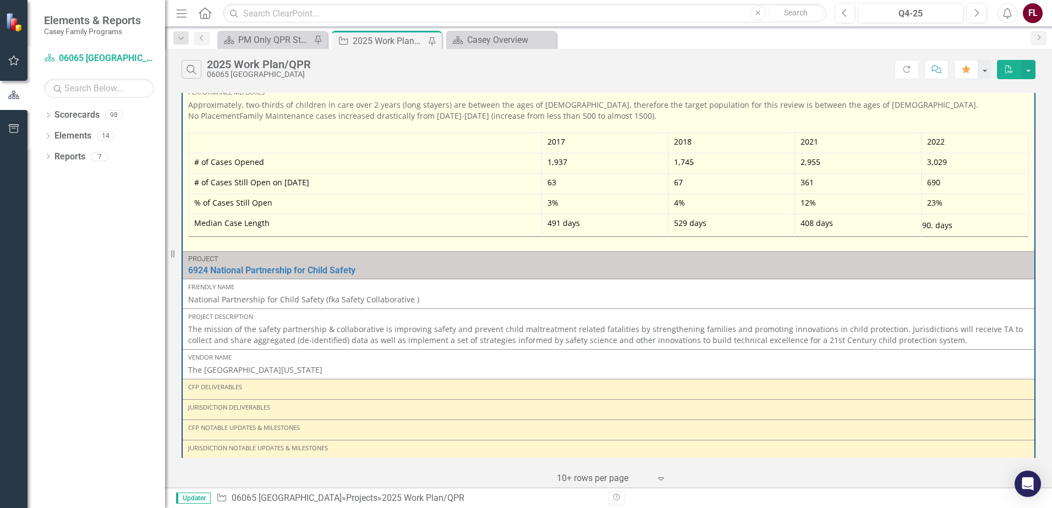
scroll to position [1684, 0]
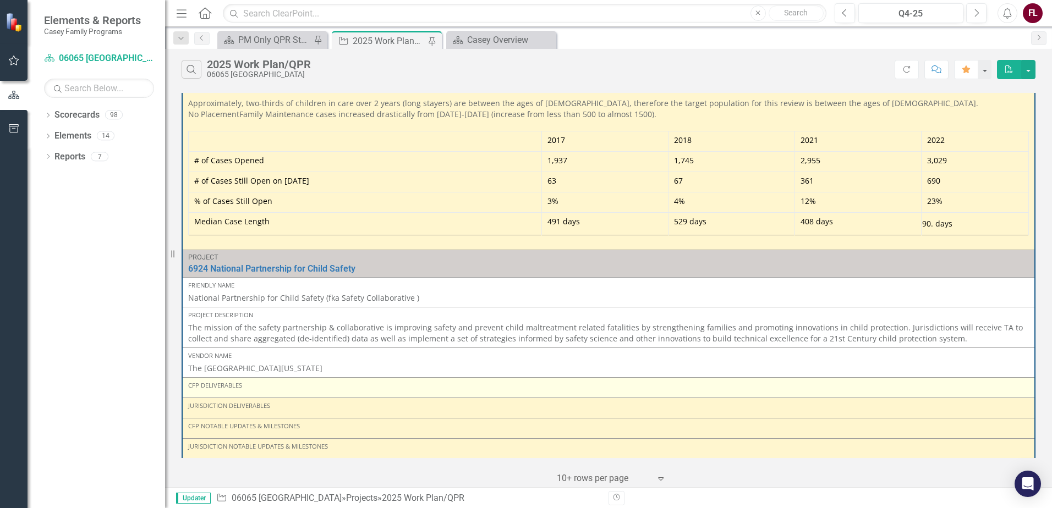
click at [271, 381] on div "CFP Deliverables" at bounding box center [608, 385] width 841 height 9
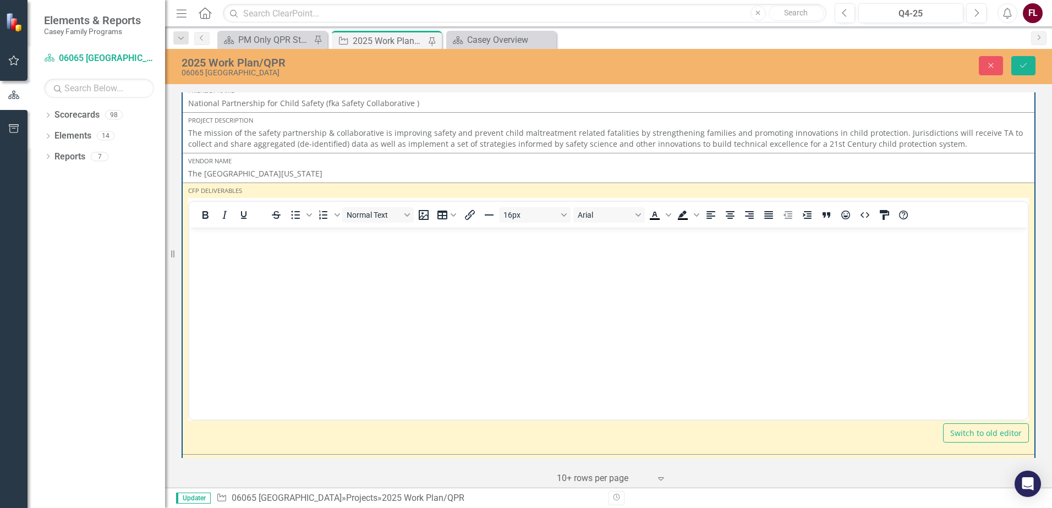
scroll to position [1904, 0]
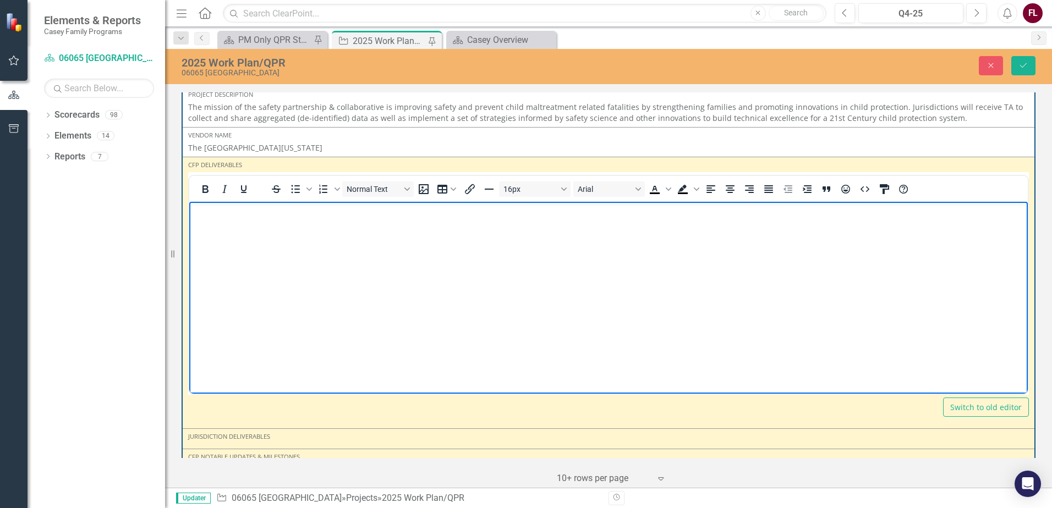
click at [249, 235] on body "Rich Text Area. Press ALT-0 for help." at bounding box center [608, 284] width 838 height 165
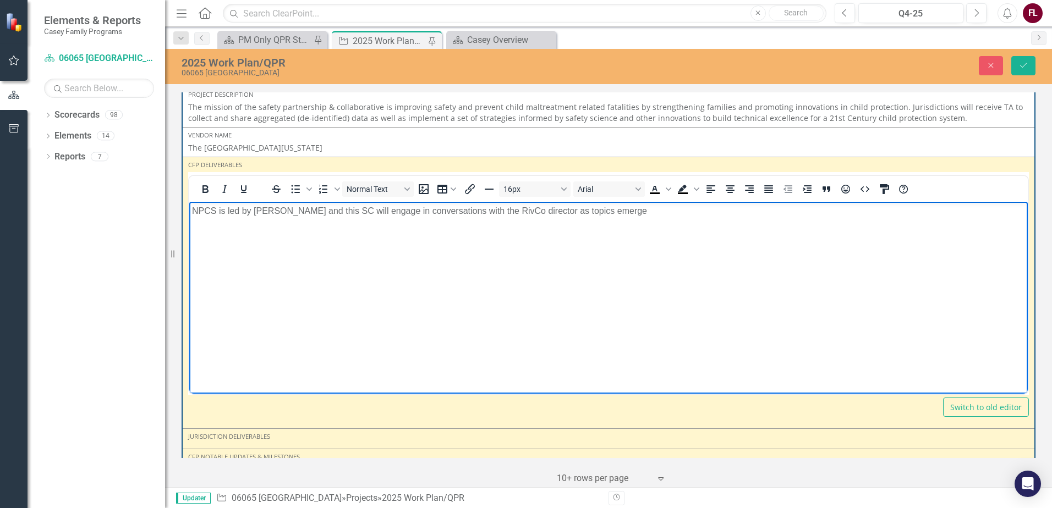
click at [205, 246] on body "NPCS is led by [PERSON_NAME] and this SC will engage in conversations with the …" at bounding box center [608, 284] width 838 height 165
click at [607, 210] on p "NPCS is led by [PERSON_NAME] and this SC will engage in conversations with the …" at bounding box center [608, 211] width 833 height 13
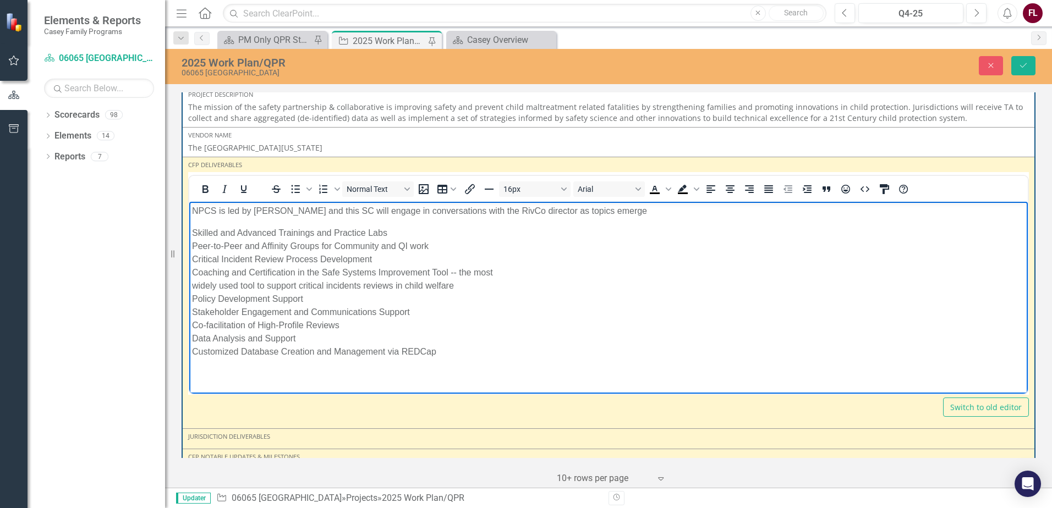
click at [479, 240] on p "Skilled and Advanced Trainings and Practice Labs Peer-to-Peer and Affinity Grou…" at bounding box center [608, 293] width 833 height 132
click at [631, 215] on p "NPCS is led by [PERSON_NAME] and this SC will engage in conversations with the …" at bounding box center [608, 211] width 833 height 13
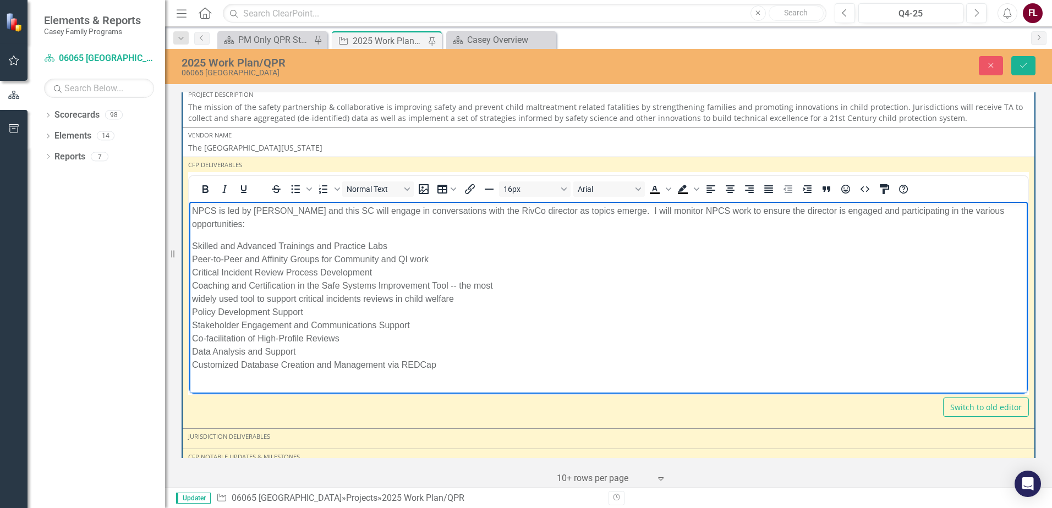
click at [324, 360] on body "NPCS is led by [PERSON_NAME] and this SC will engage in conversations with the …" at bounding box center [608, 293] width 838 height 182
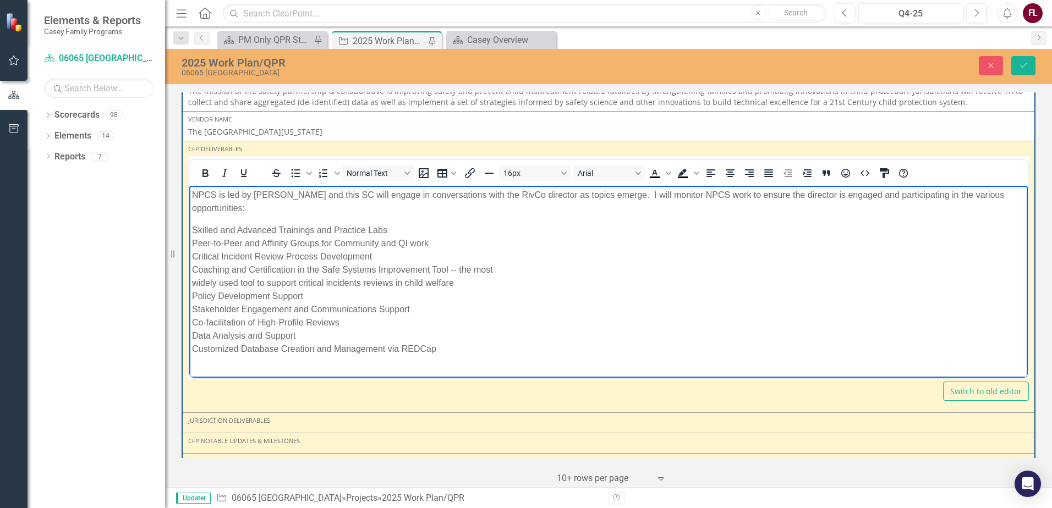
scroll to position [1935, 0]
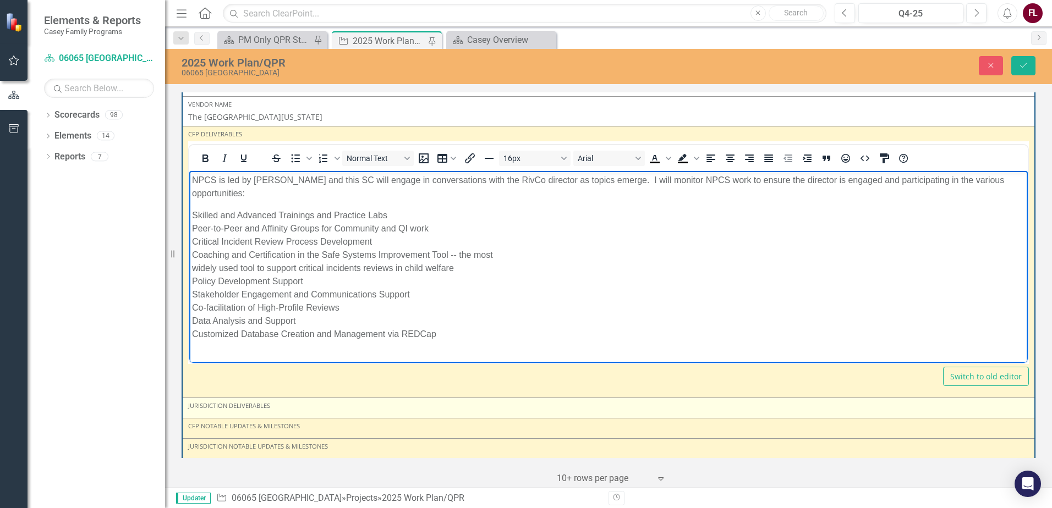
click at [277, 402] on div "Jurisdiction Deliverables" at bounding box center [608, 406] width 841 height 9
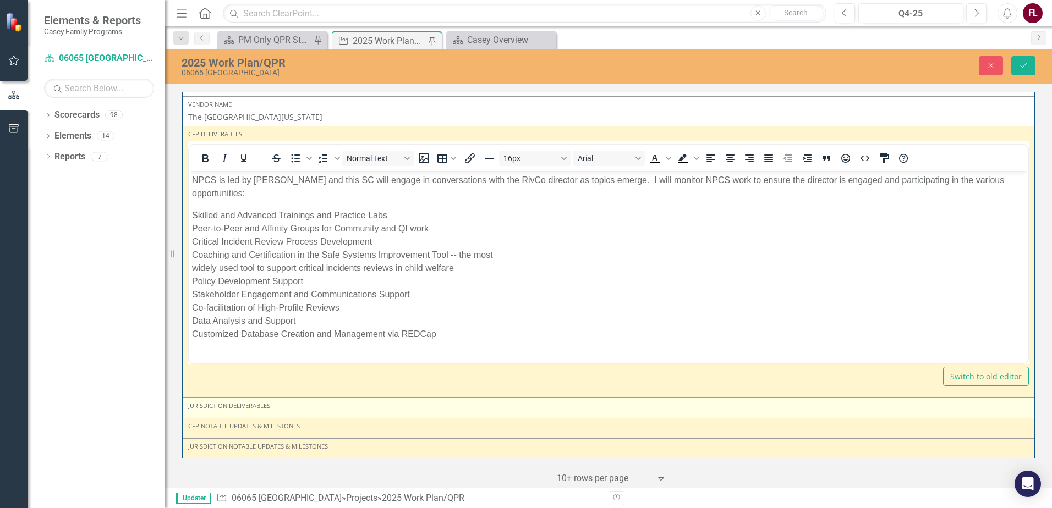
click at [277, 402] on div "Jurisdiction Deliverables" at bounding box center [608, 406] width 841 height 9
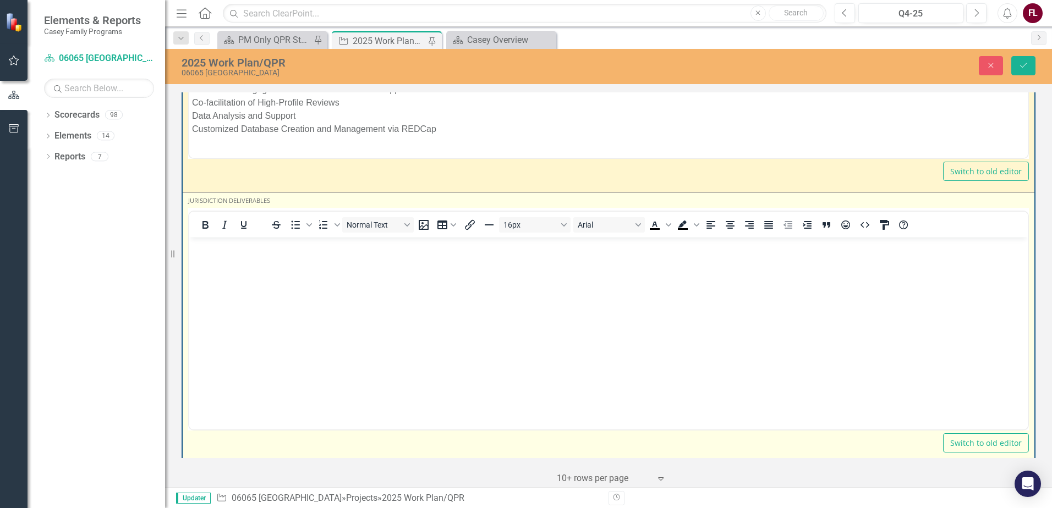
scroll to position [2141, 0]
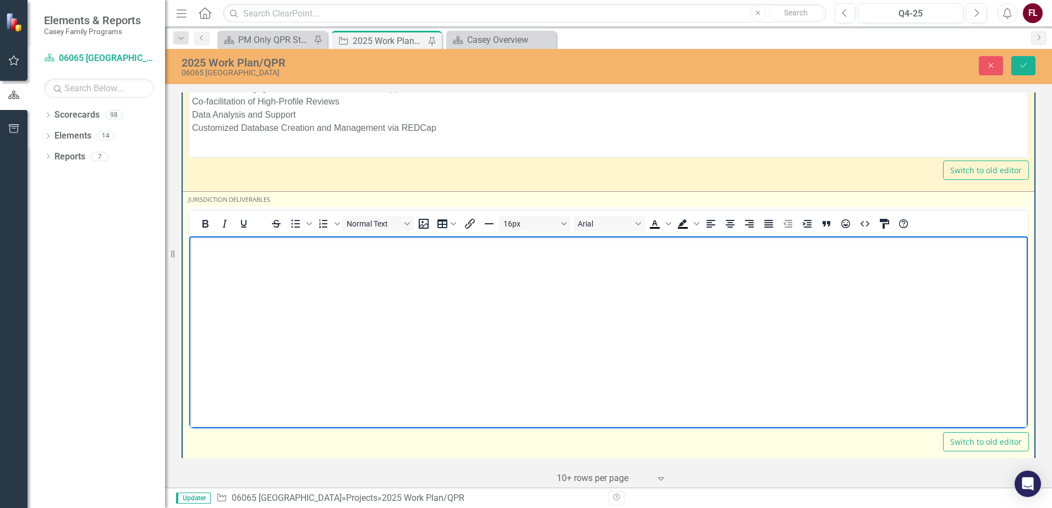
click at [210, 243] on p "Rich Text Area. Press ALT-0 for help." at bounding box center [608, 245] width 833 height 13
click at [226, 286] on body "RivCo has fully committed to NPCS and using the resources including when traged…" at bounding box center [608, 319] width 838 height 165
click at [656, 247] on p "RivCo has fully committed to NPCS and using the resources including when traged…" at bounding box center [608, 245] width 833 height 13
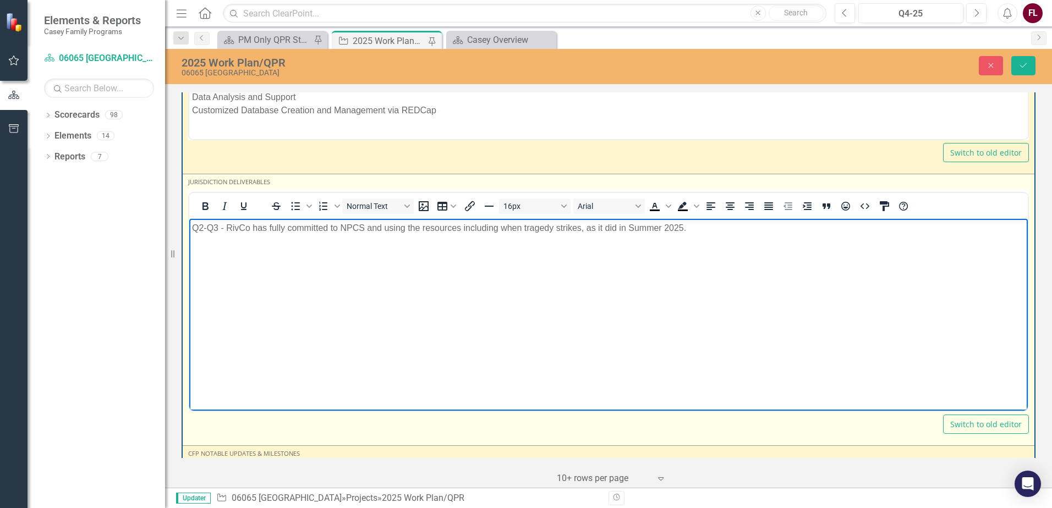
scroll to position [2186, 0]
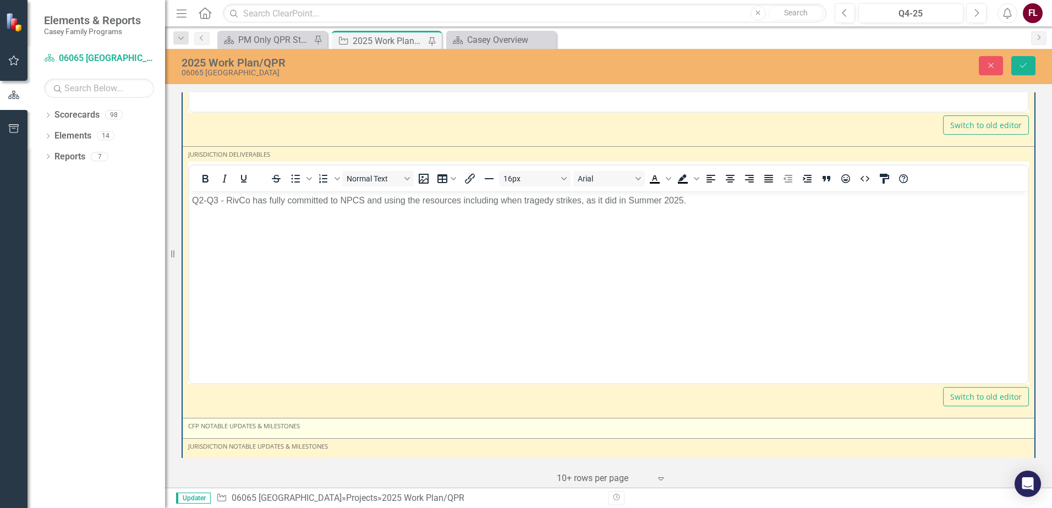
click at [285, 422] on div "CFP Notable Updates & Milestones" at bounding box center [608, 428] width 841 height 13
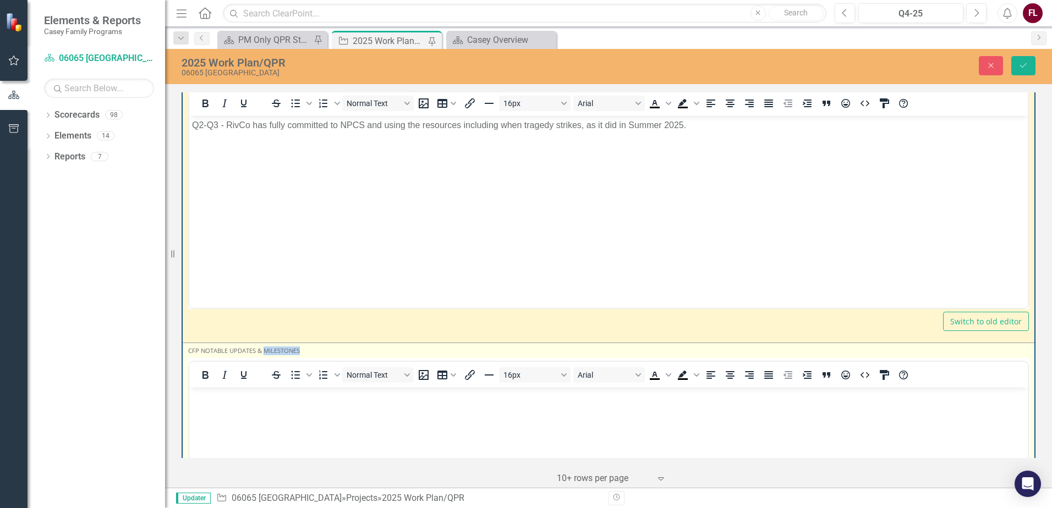
scroll to position [2438, 0]
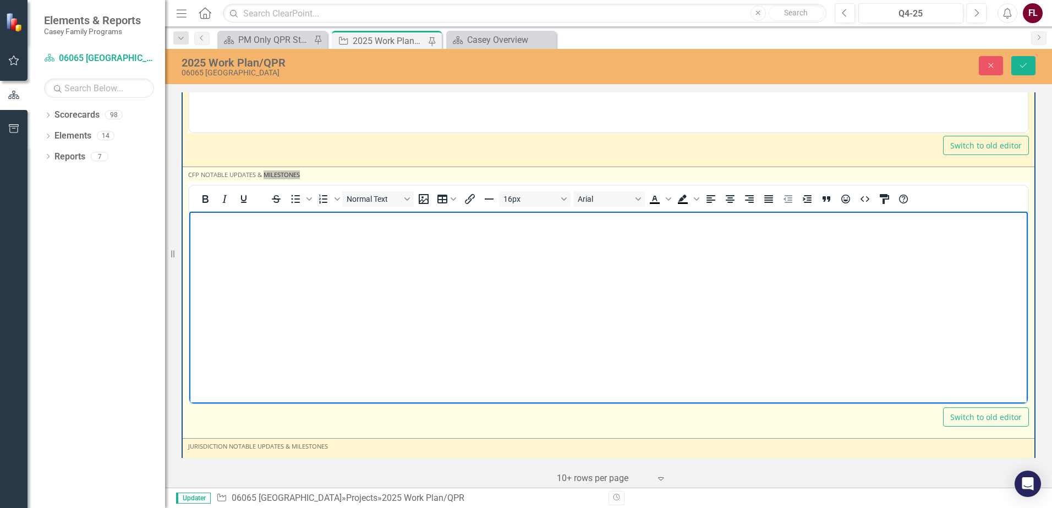
click at [232, 236] on body "Rich Text Area. Press ALT-0 for help." at bounding box center [608, 294] width 838 height 165
click at [400, 219] on p "Q2 NPCS staff met with all RivCo leadership" at bounding box center [608, 221] width 833 height 13
click at [511, 213] on body "Q2 NPCS staff met with all RivCo leadership to discuss benefits of membership" at bounding box center [608, 294] width 838 height 165
click at [507, 224] on p "Q2 NPCS staff met with all RivCo leadership to discuss benefits of membership" at bounding box center [608, 221] width 833 height 13
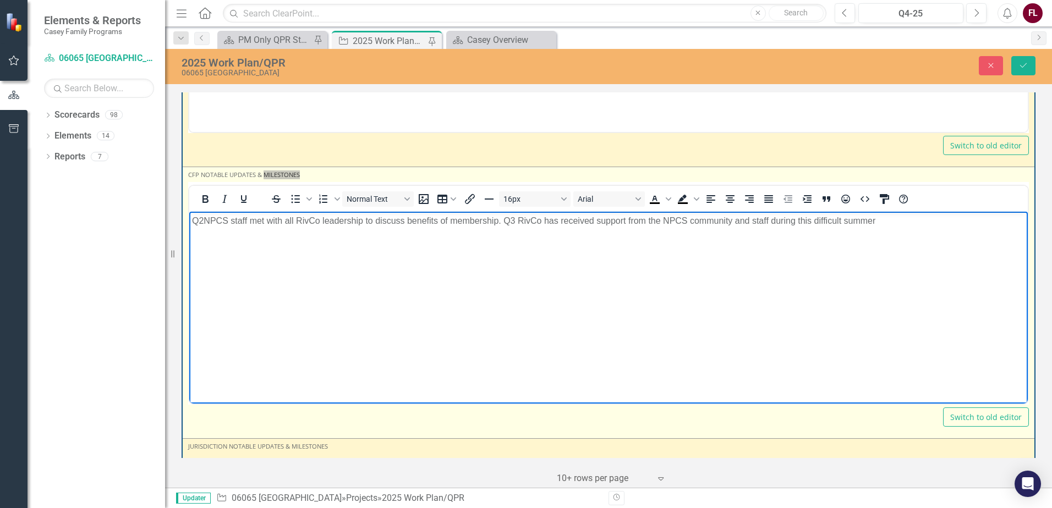
click at [877, 212] on body "Q2 NPCS staff met with all RivCo leadership to discuss benefits of membership. …" at bounding box center [608, 294] width 838 height 165
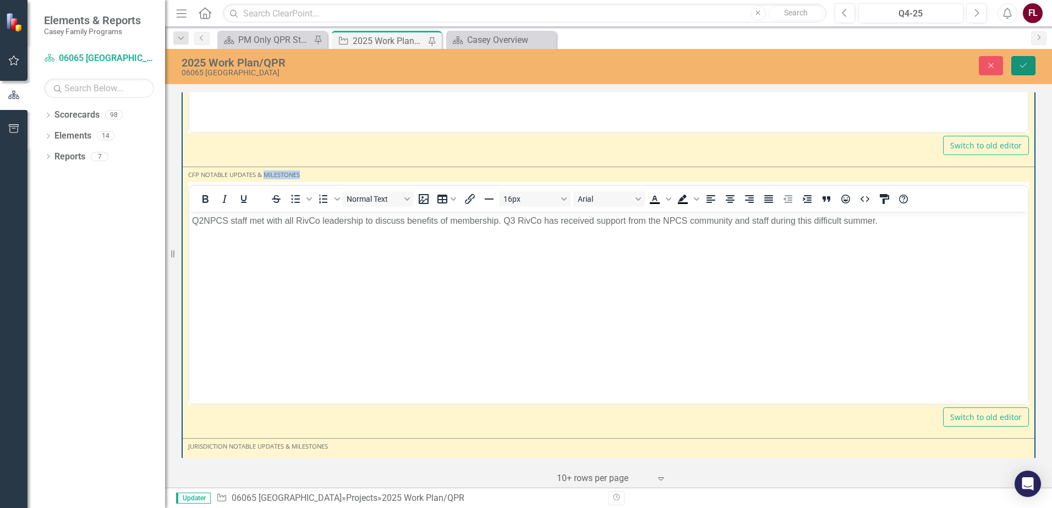
click at [1028, 65] on button "Save" at bounding box center [1023, 65] width 24 height 19
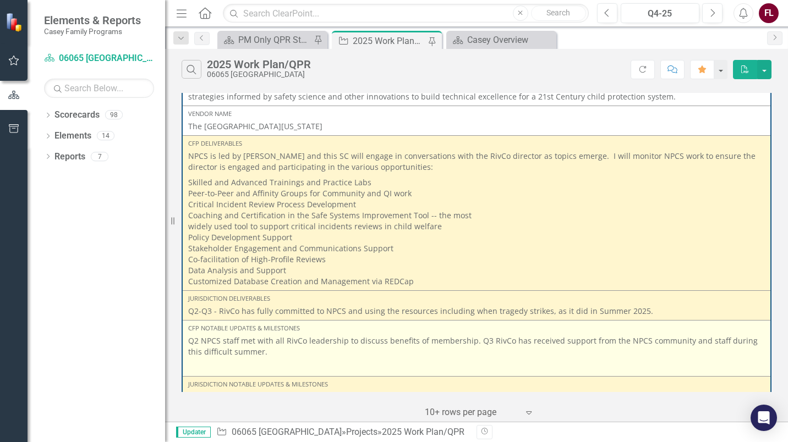
scroll to position [2249, 0]
